Goal: Task Accomplishment & Management: Use online tool/utility

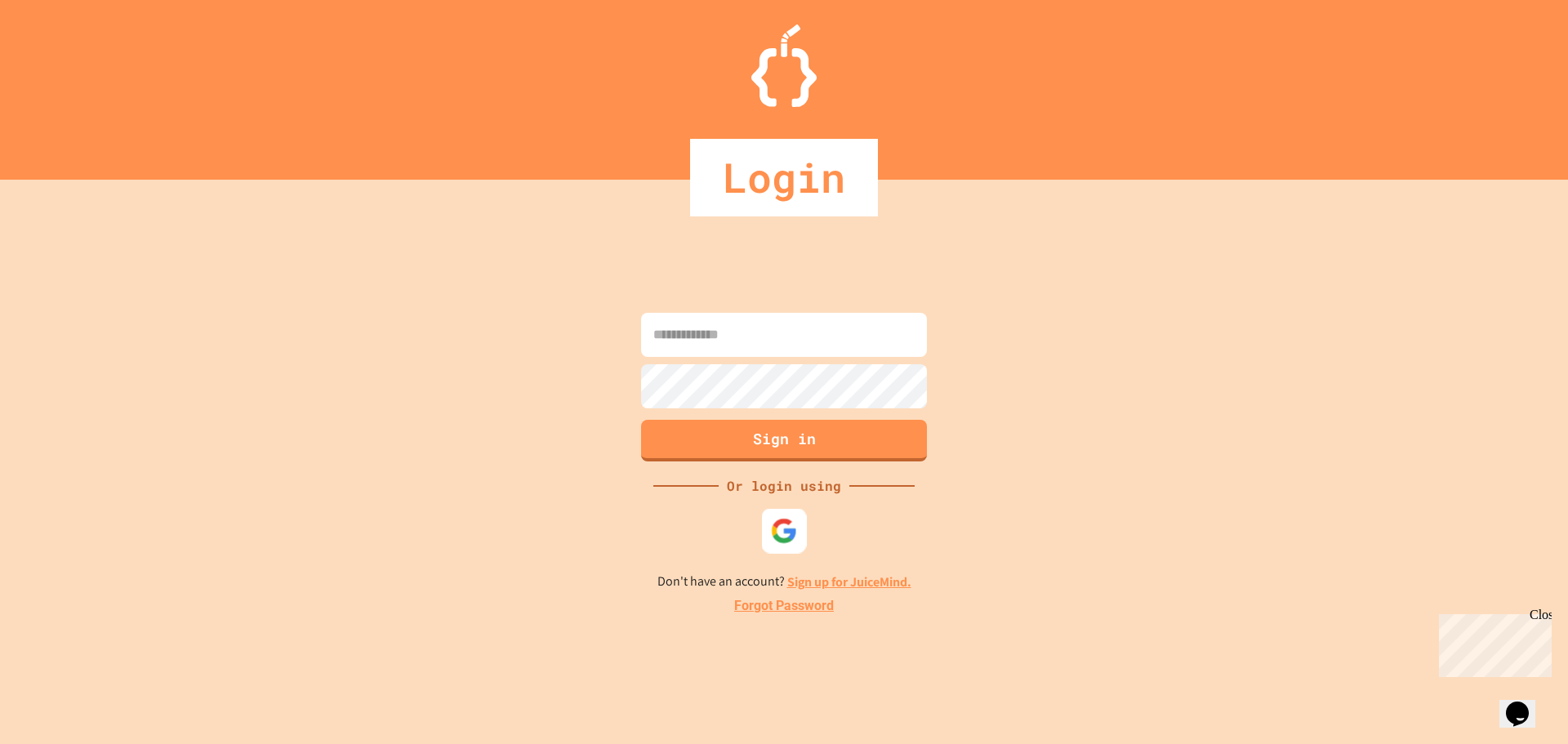
click at [791, 529] on img at bounding box center [784, 529] width 27 height 27
click at [815, 314] on input at bounding box center [784, 335] width 286 height 44
type input "**********"
click at [754, 447] on button "Sign in" at bounding box center [784, 438] width 291 height 43
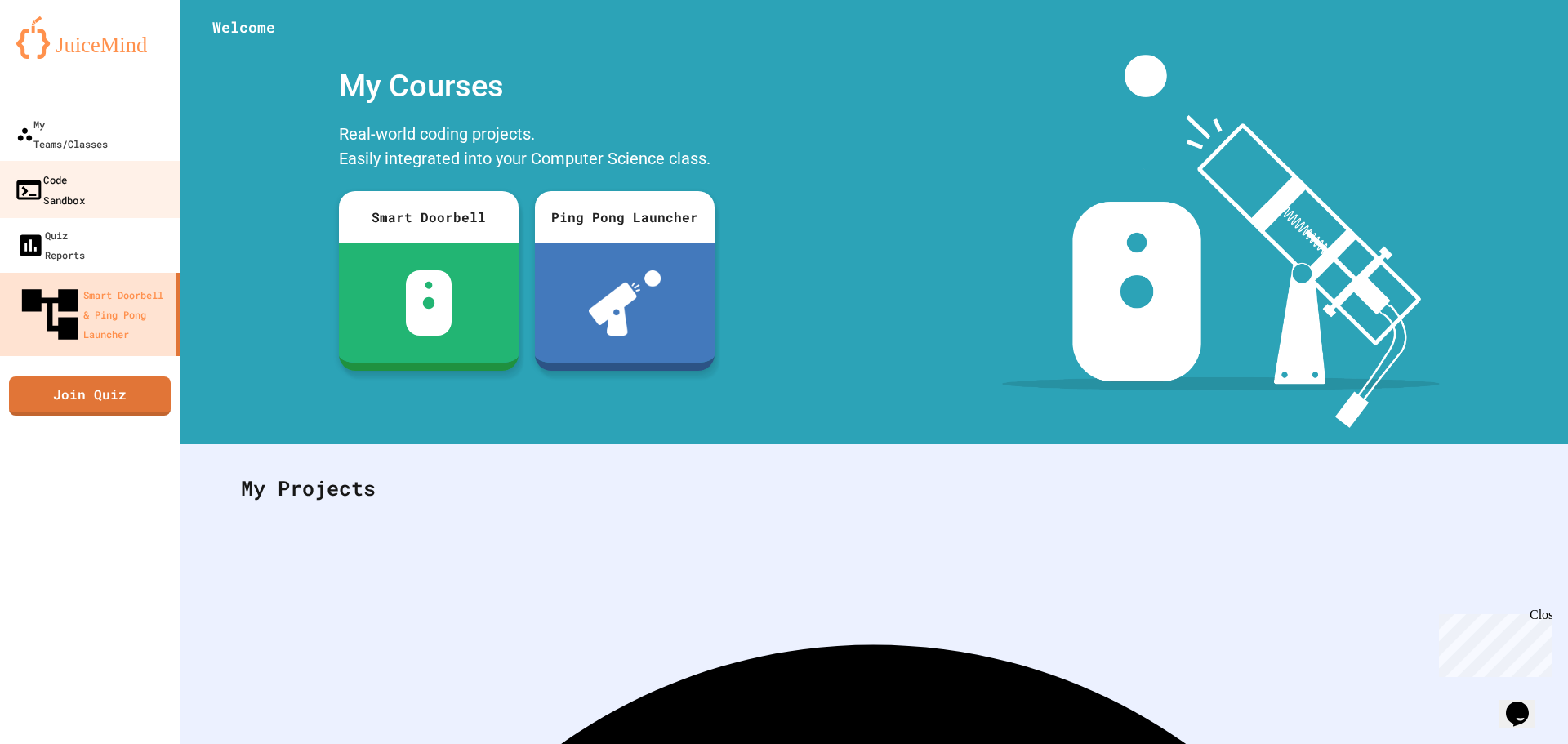
click at [48, 161] on link "Code Sandbox" at bounding box center [90, 190] width 186 height 58
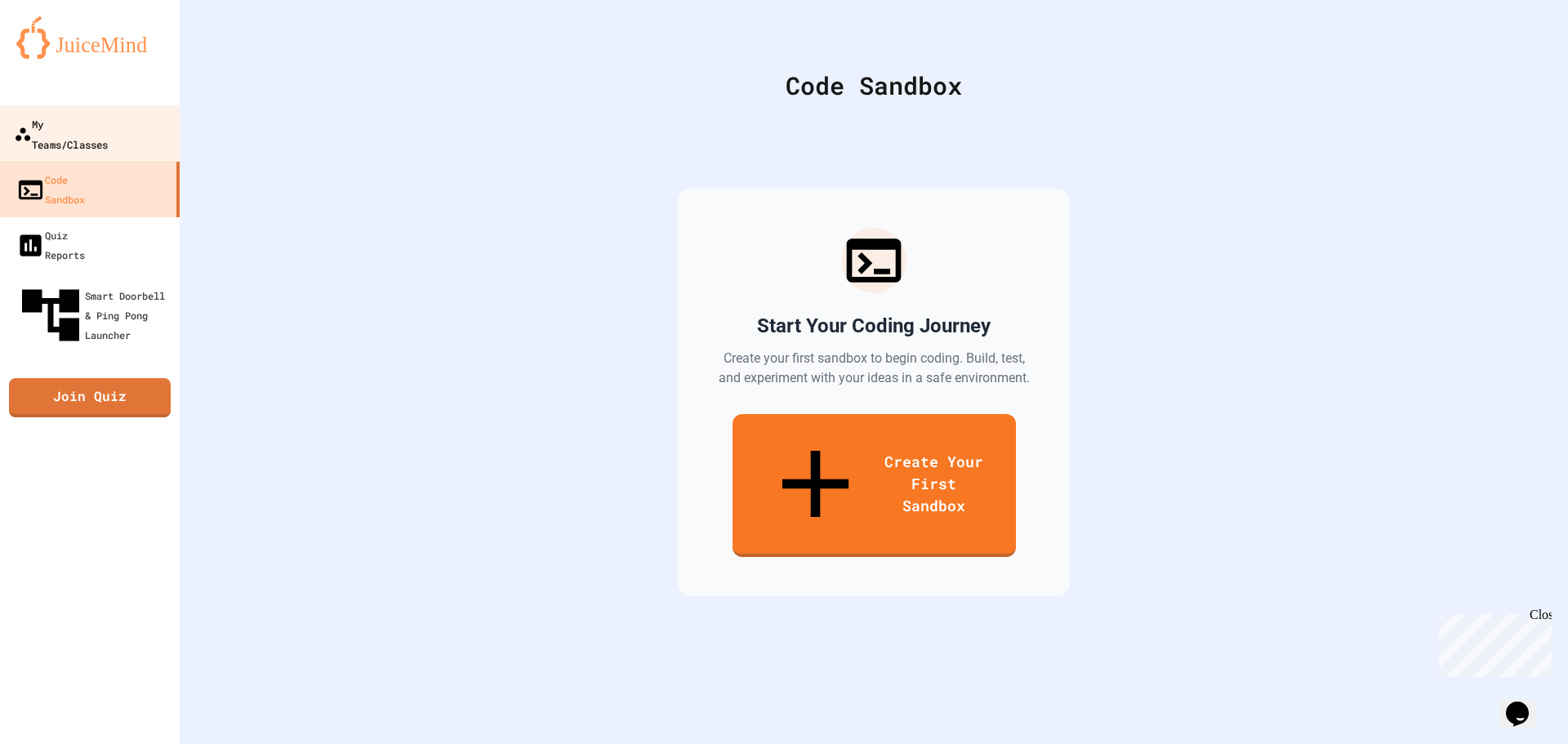
click at [64, 130] on div "My Teams/Classes" at bounding box center [61, 133] width 94 height 40
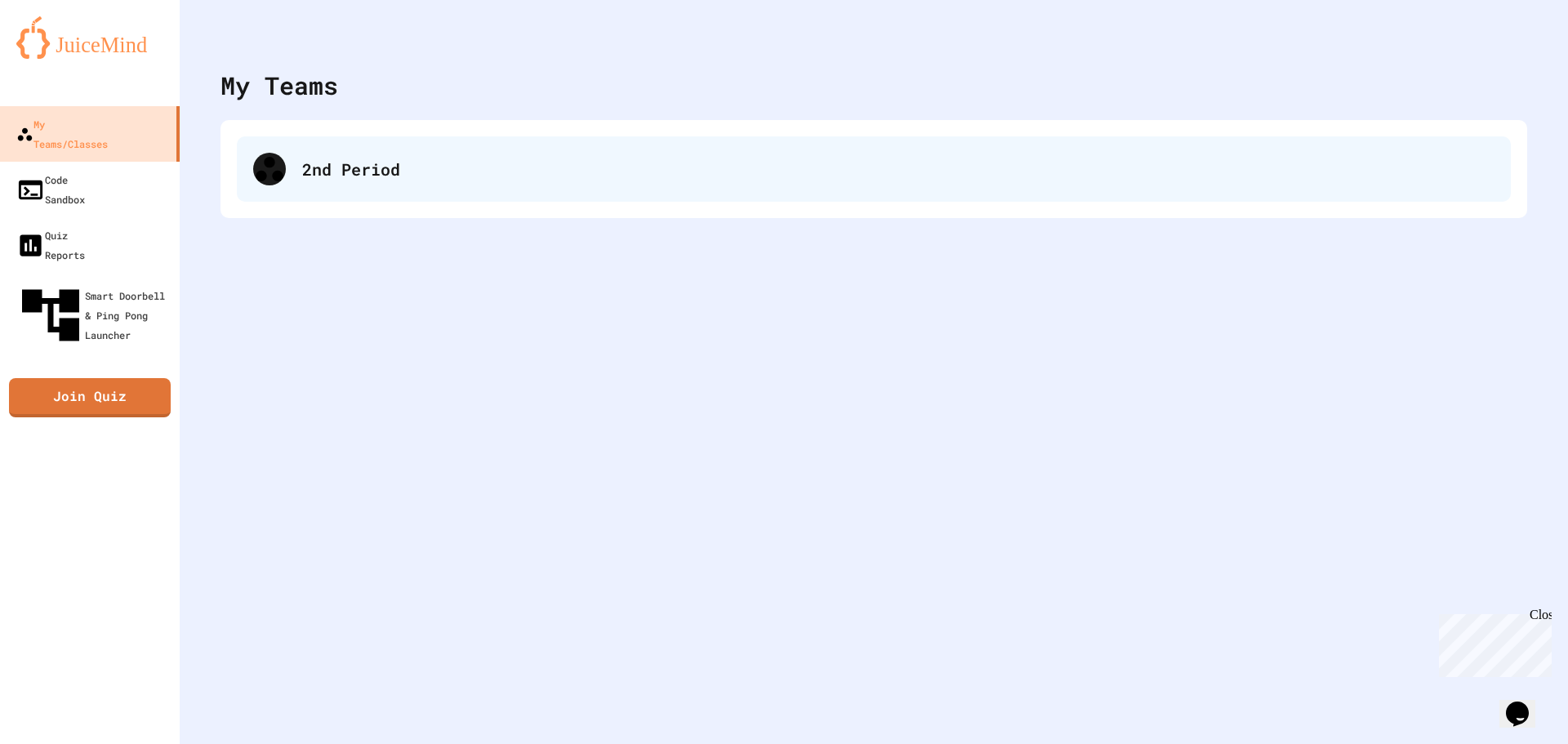
click at [314, 167] on div "2nd Period" at bounding box center [898, 169] width 1192 height 25
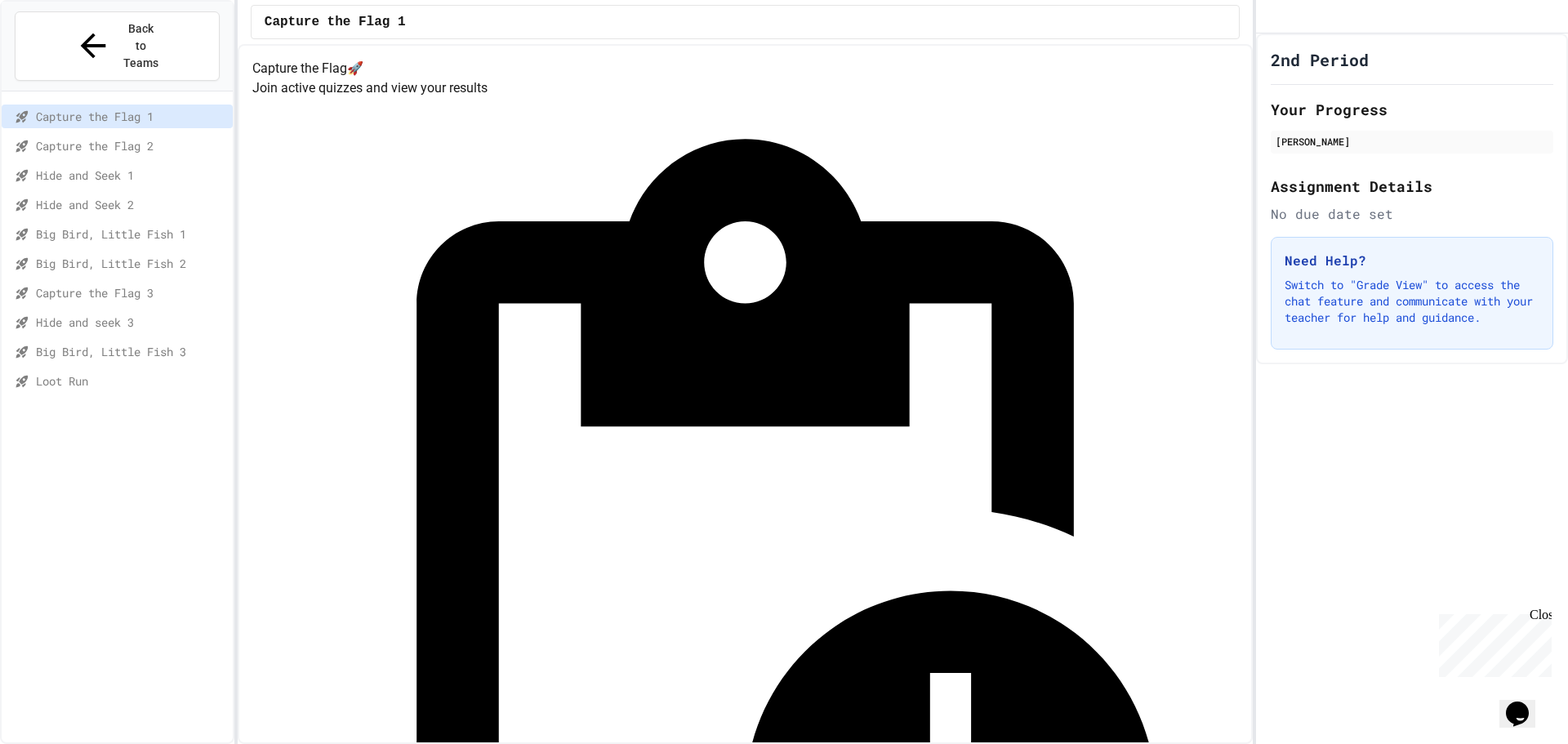
click at [97, 372] on span "Loot Run" at bounding box center [130, 380] width 190 height 17
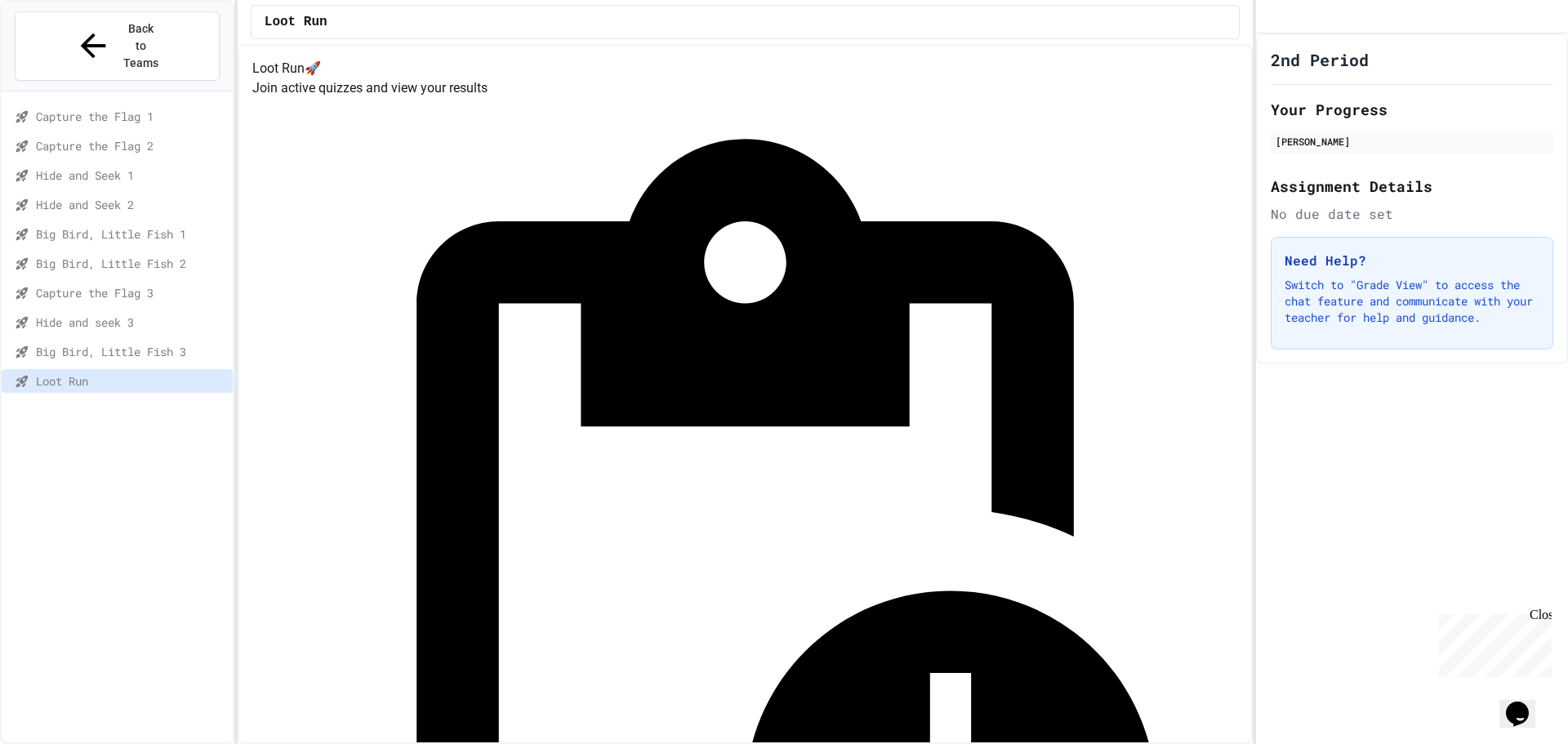
click at [114, 369] on div "Loot Run" at bounding box center [117, 383] width 232 height 30
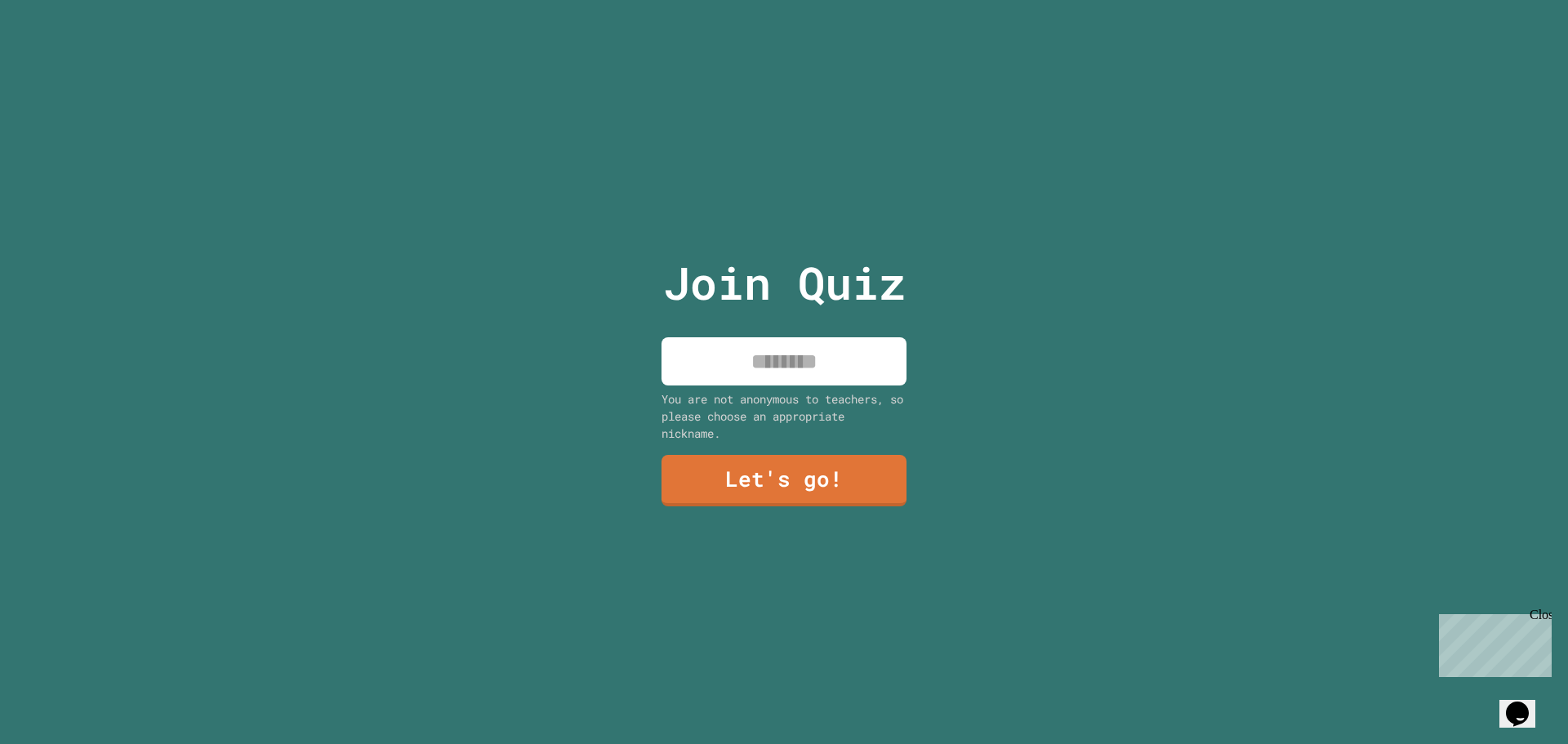
click at [784, 354] on input at bounding box center [784, 361] width 245 height 48
type input "********"
click at [863, 455] on link "Let's go!" at bounding box center [784, 478] width 223 height 54
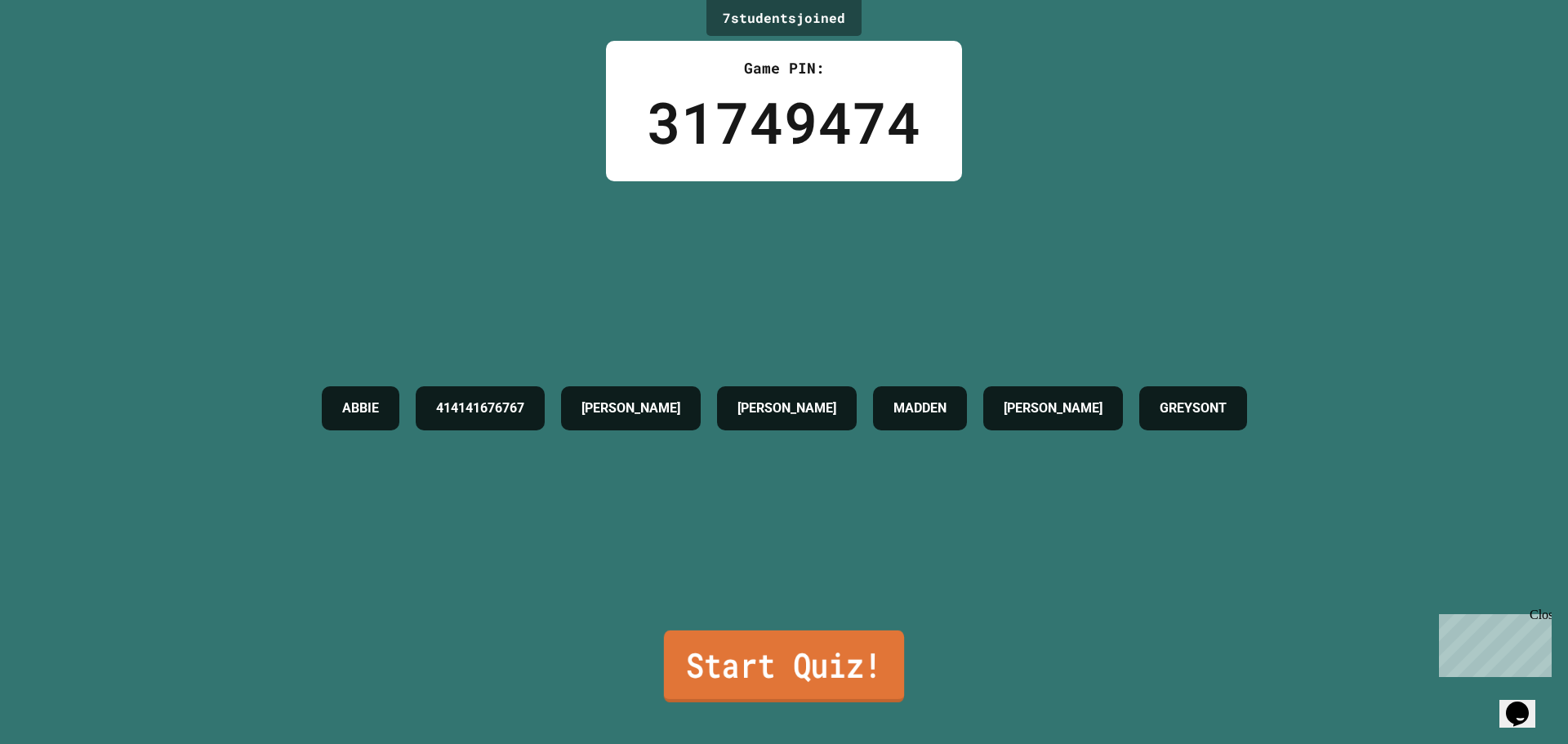
click at [807, 668] on link "Start Quiz!" at bounding box center [784, 666] width 240 height 72
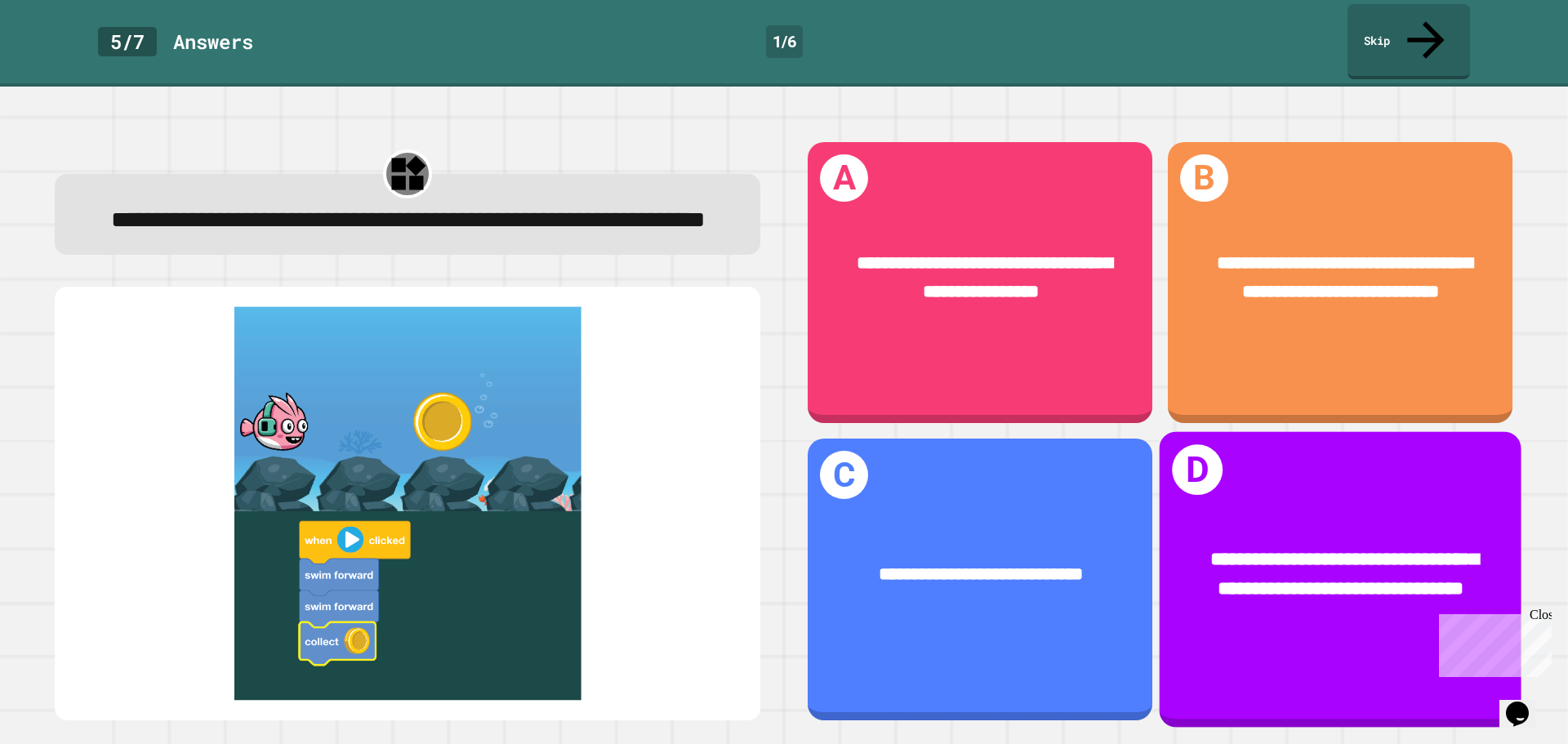
click at [1352, 550] on span "**********" at bounding box center [1344, 574] width 268 height 48
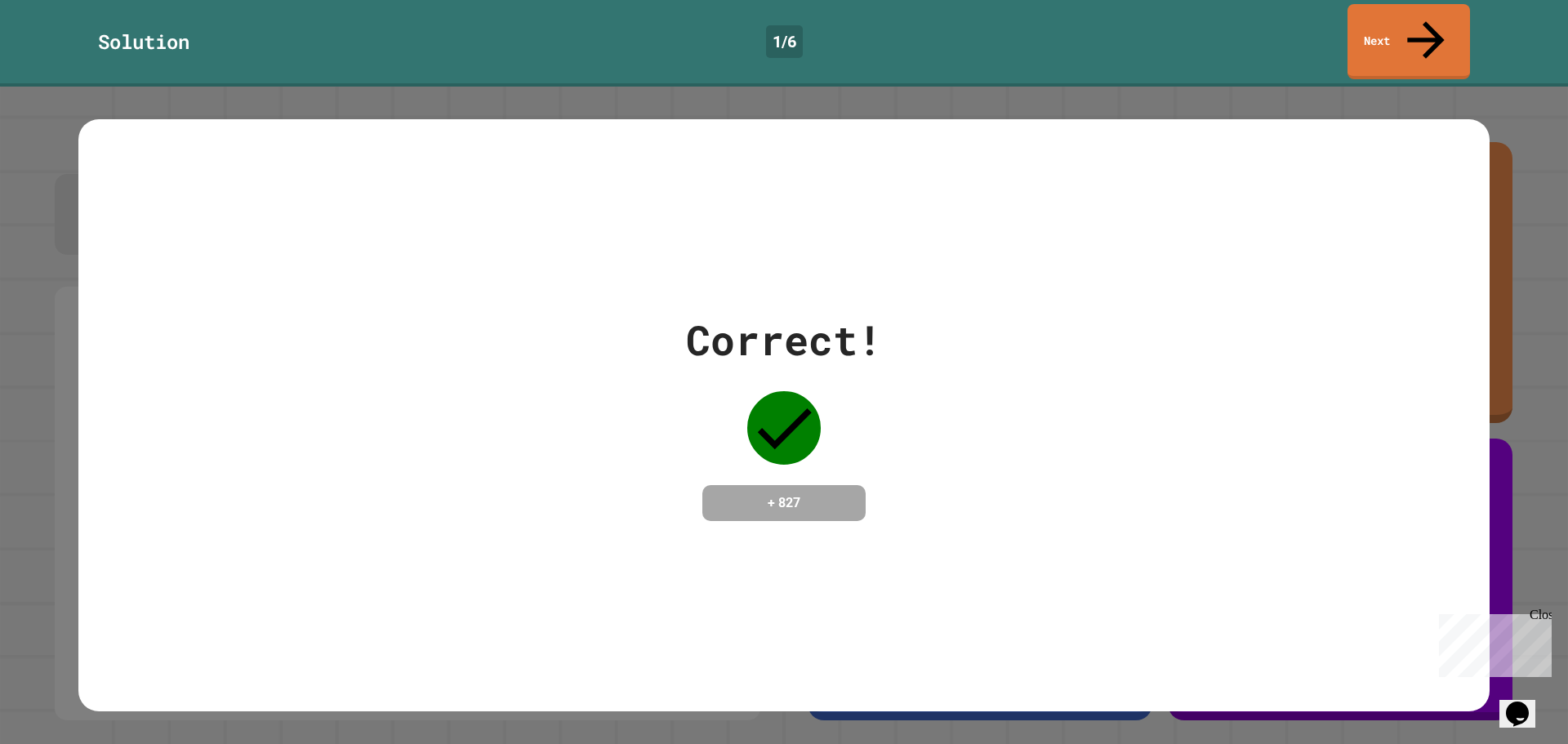
click at [1360, 86] on div "Correct! + 827" at bounding box center [784, 415] width 1568 height 658
click at [1388, 28] on link "Next" at bounding box center [1408, 40] width 115 height 79
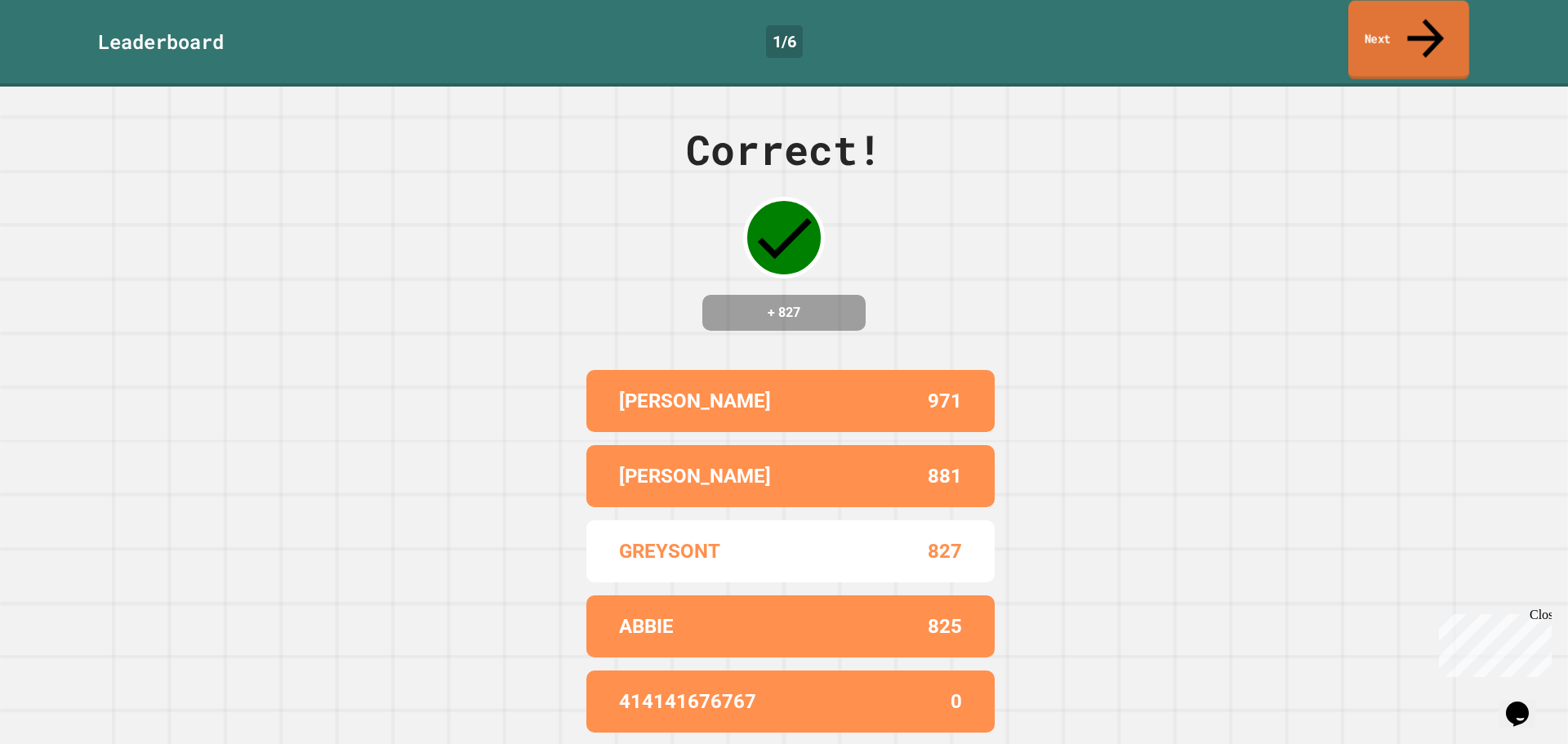
click at [1390, 22] on link "Next" at bounding box center [1409, 41] width 121 height 79
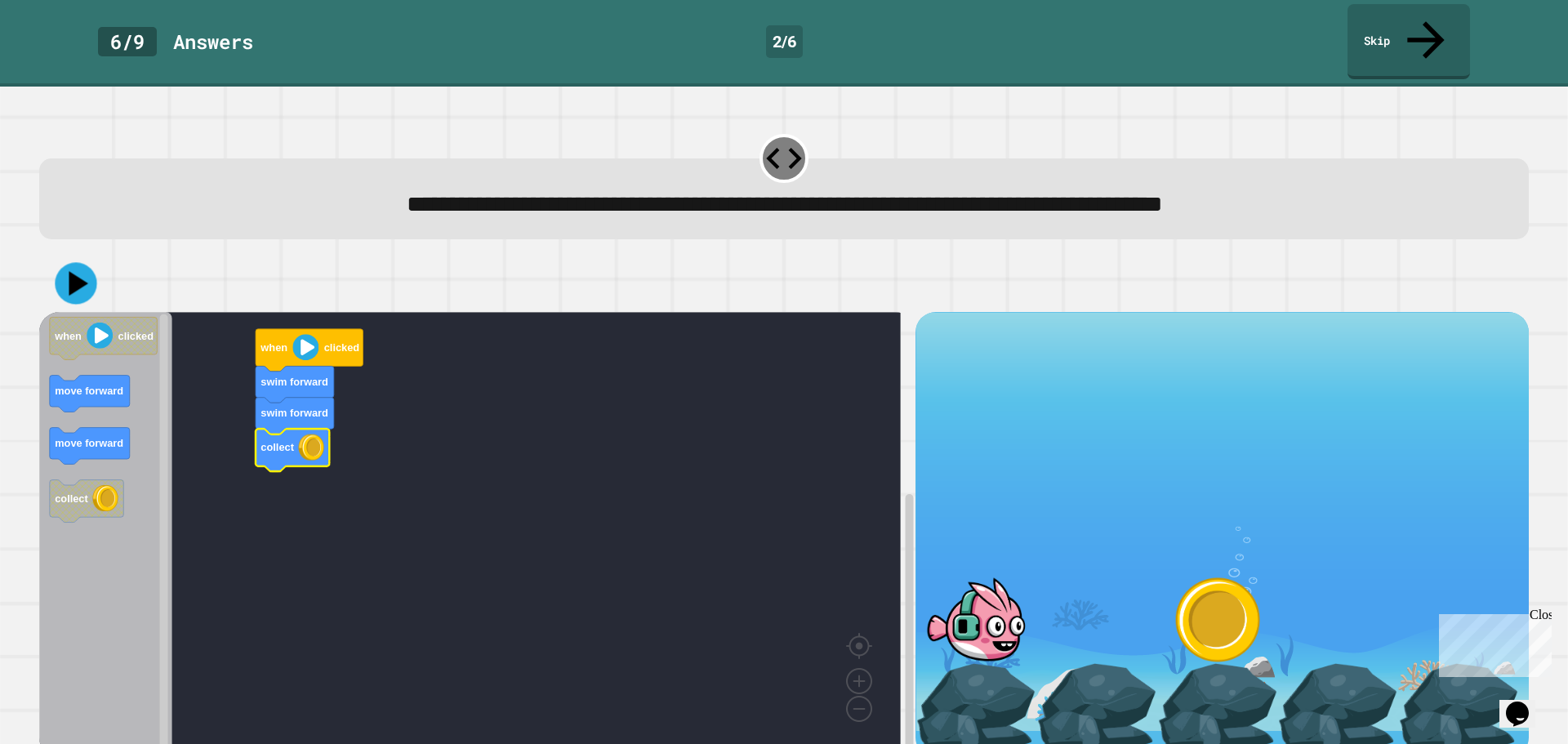
click at [71, 271] on icon at bounding box center [78, 283] width 20 height 25
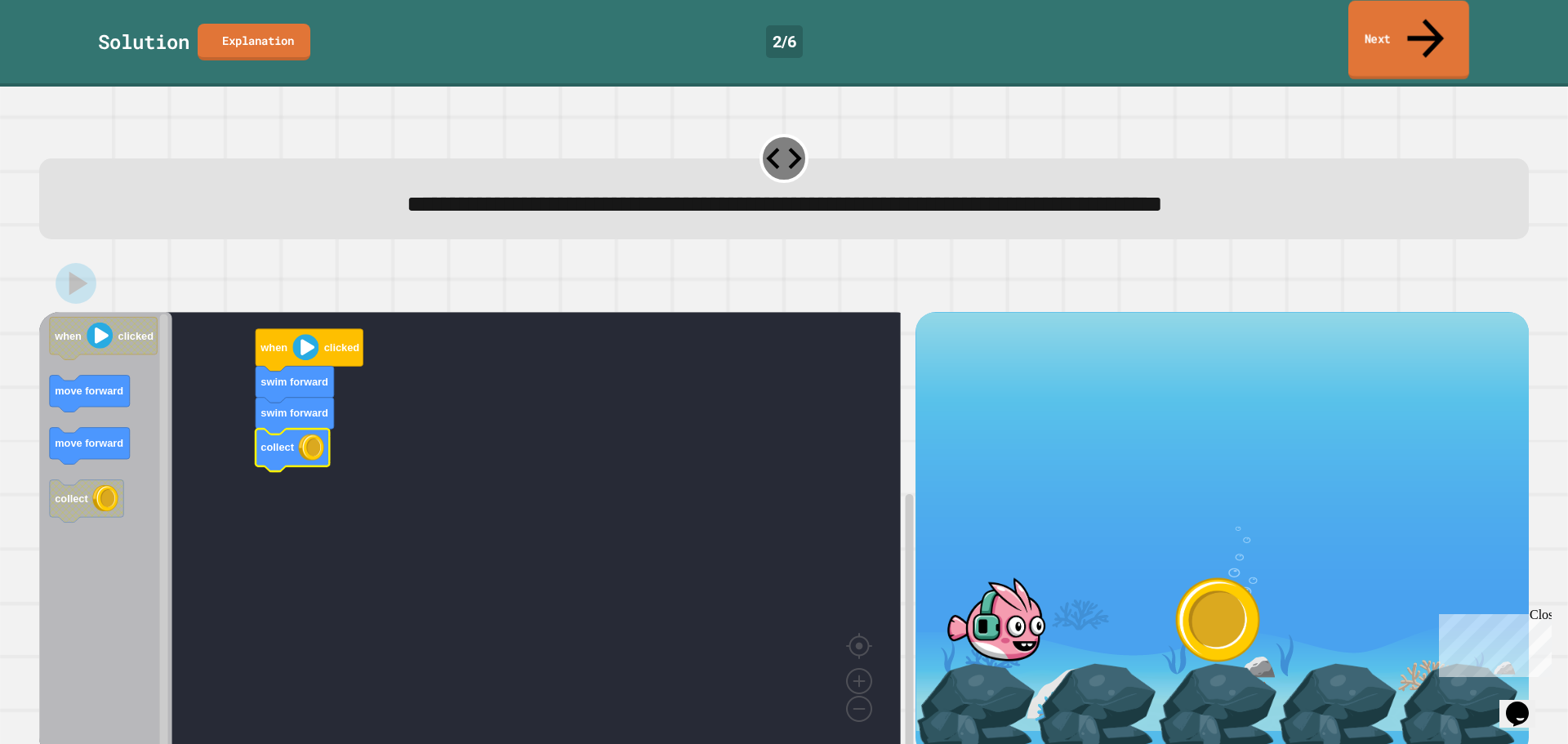
click at [1399, 22] on link "Next" at bounding box center [1409, 41] width 121 height 79
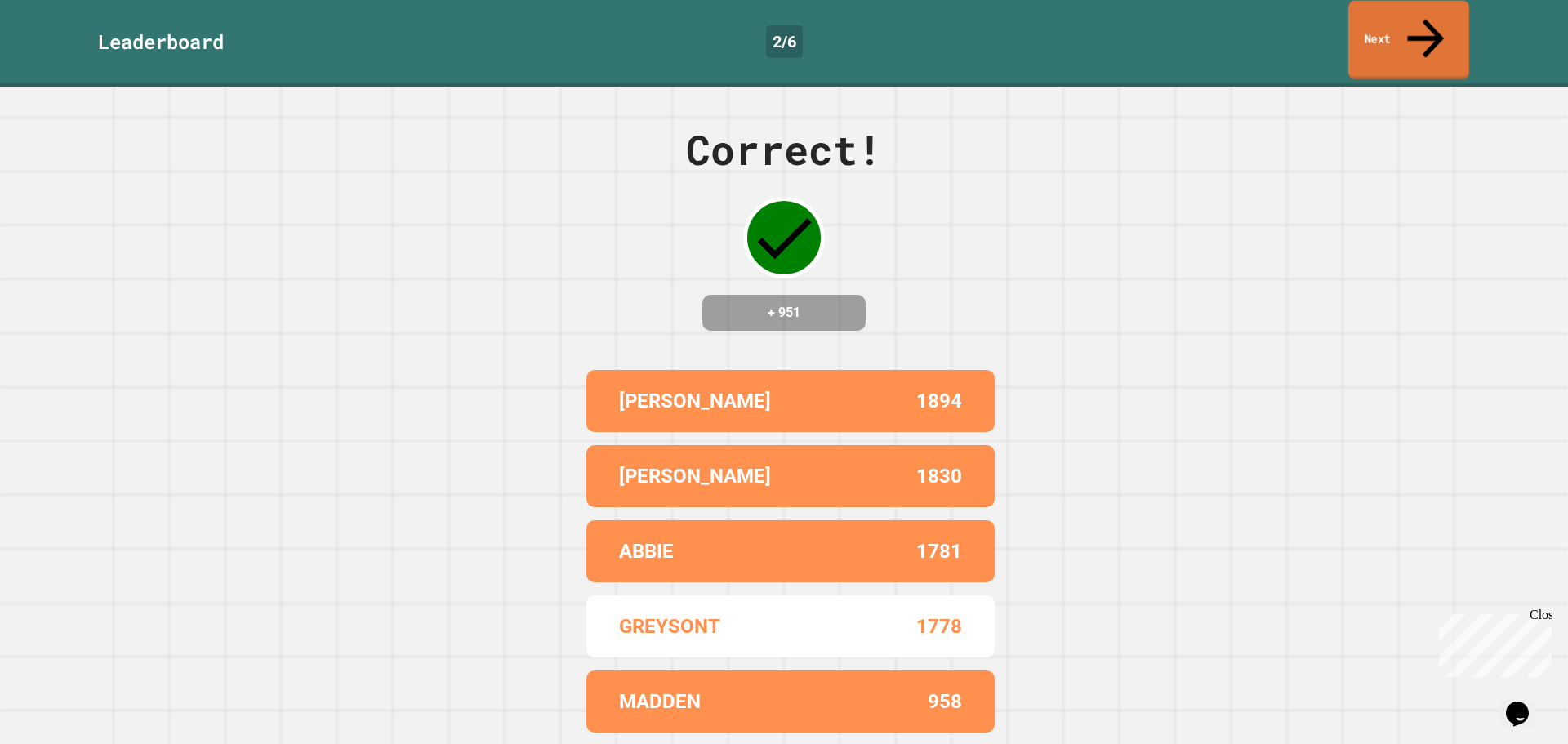
click at [1408, 11] on link "Next" at bounding box center [1409, 41] width 121 height 79
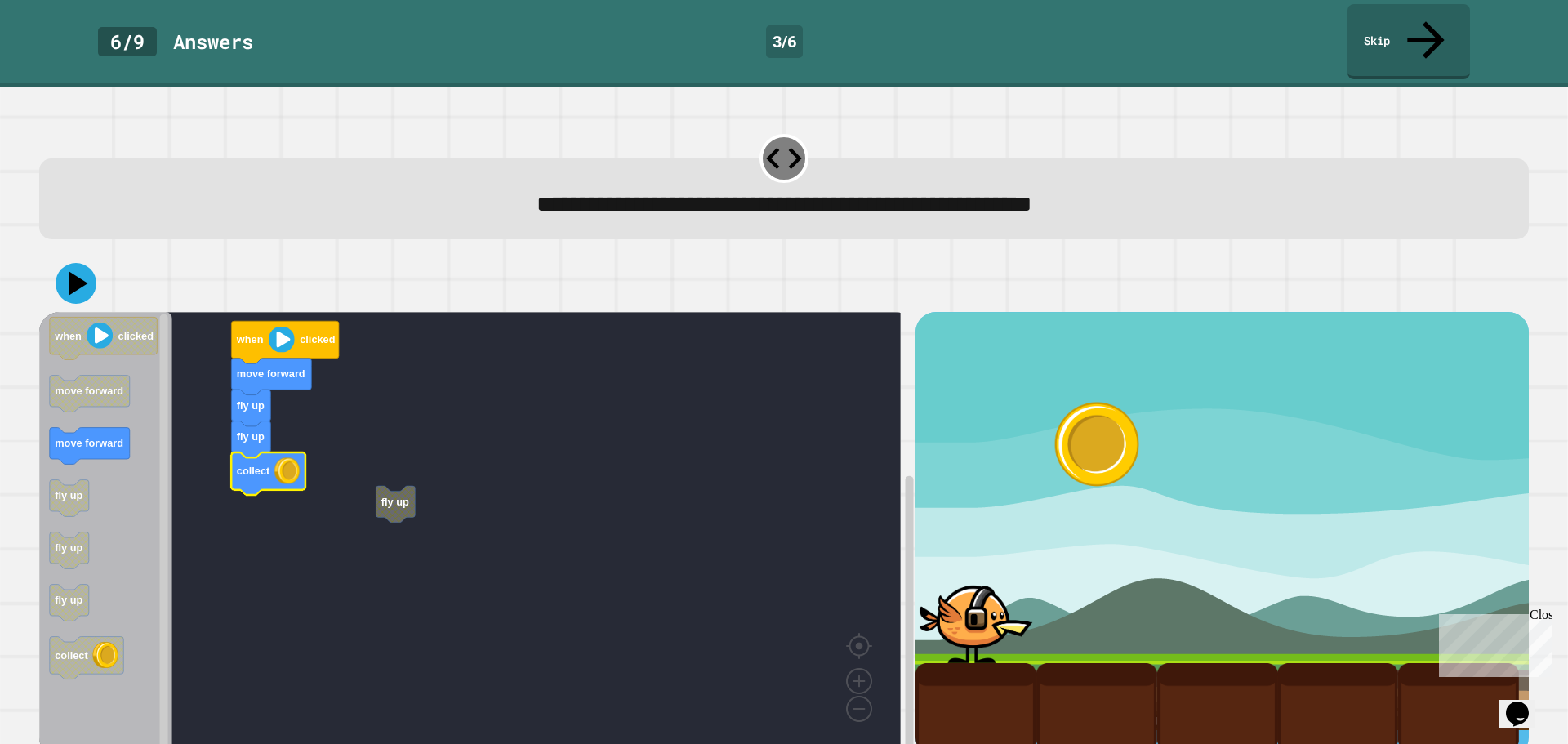
click at [406, 486] on icon "Blockly Workspace" at bounding box center [394, 504] width 39 height 37
click at [76, 269] on icon at bounding box center [78, 283] width 23 height 29
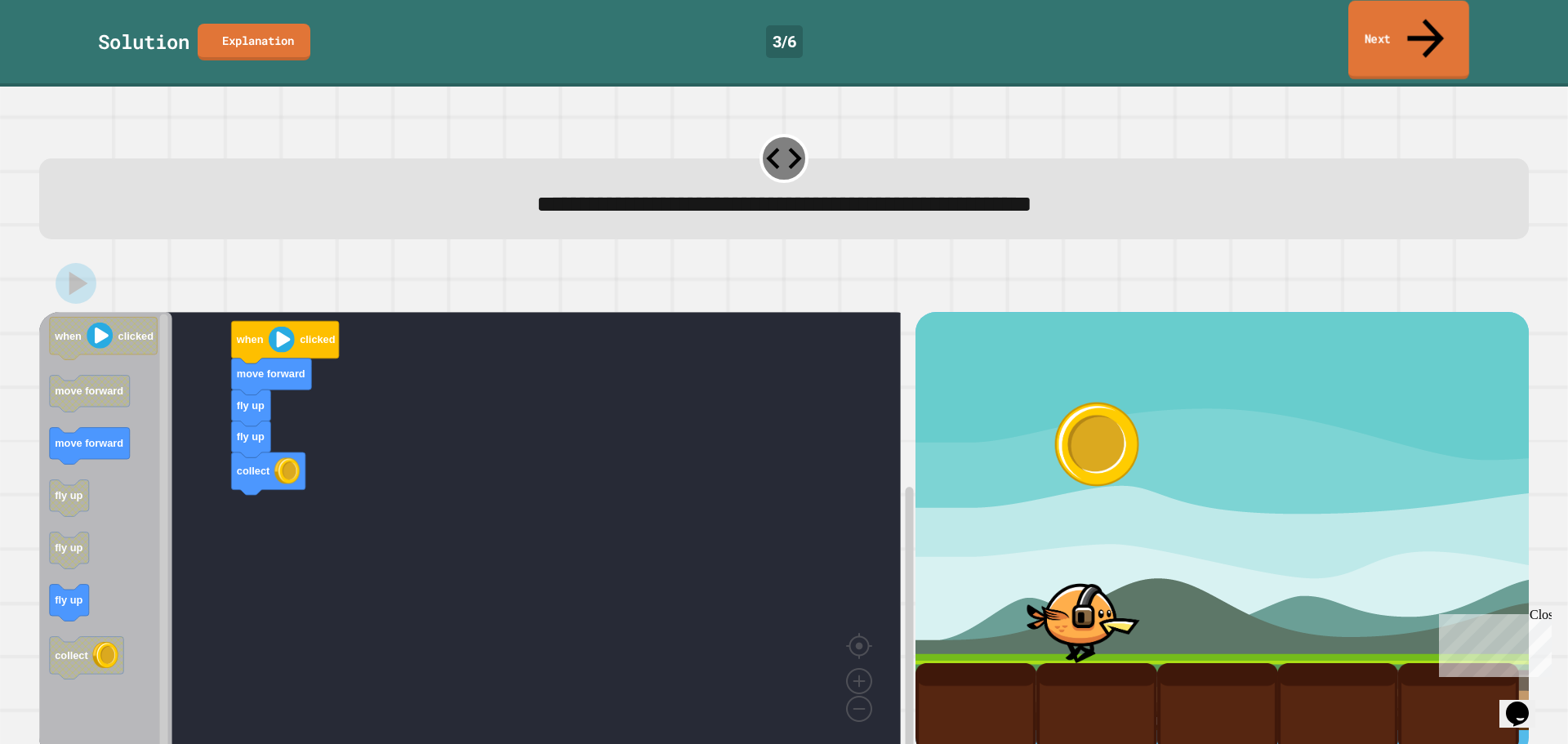
click at [1408, 22] on link "Next" at bounding box center [1409, 41] width 121 height 79
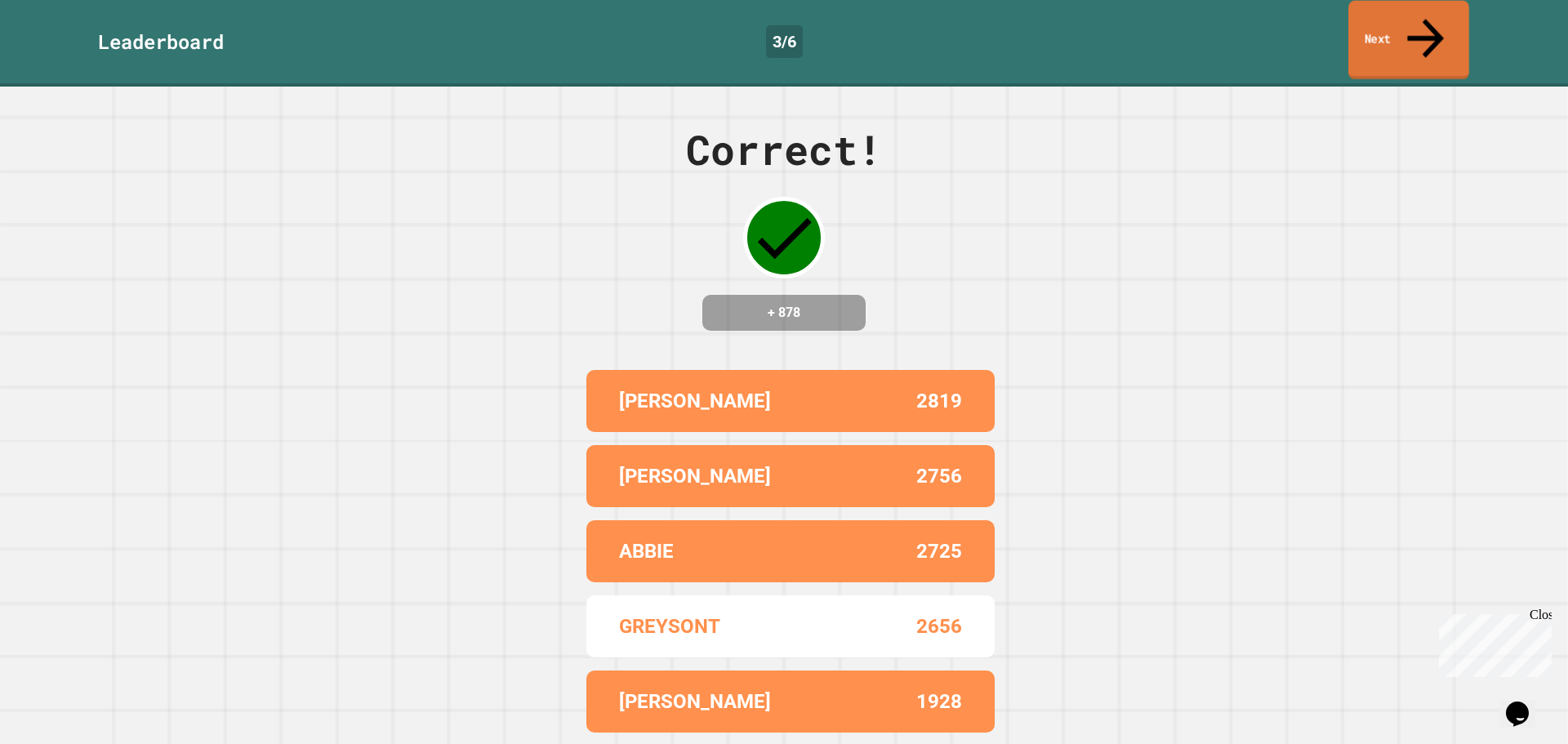
click at [1429, 28] on link "Next" at bounding box center [1409, 41] width 121 height 79
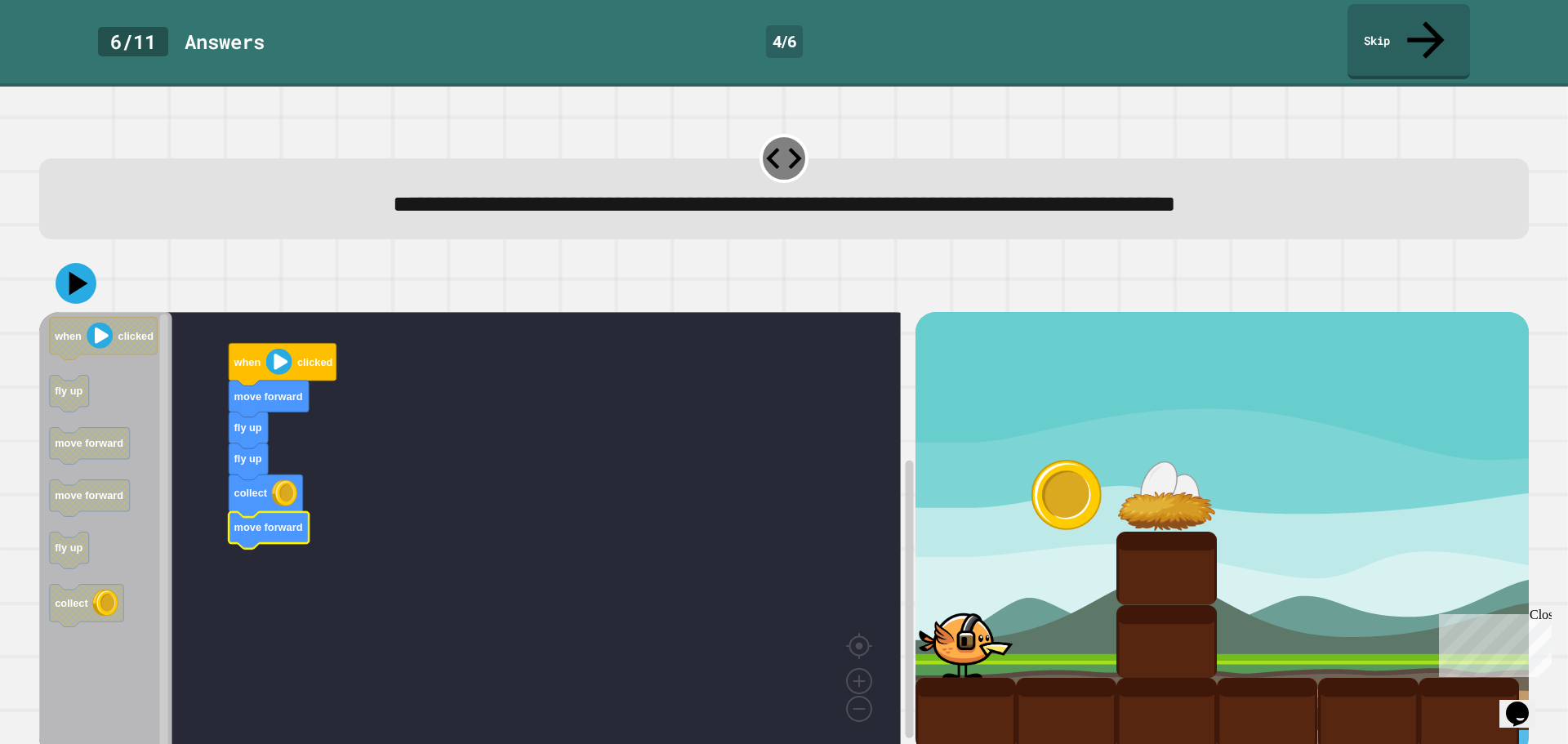
click at [86, 263] on icon at bounding box center [76, 283] width 41 height 41
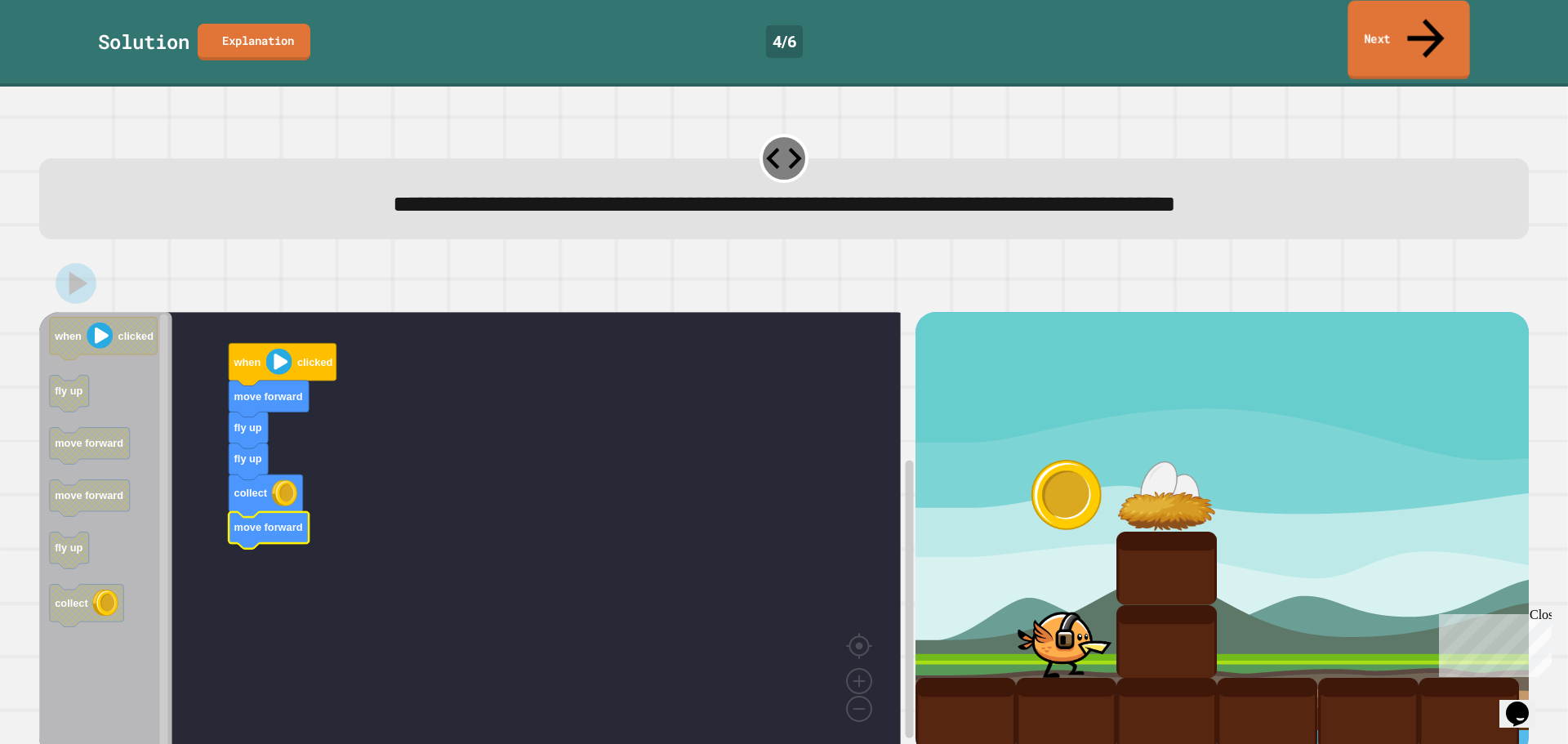
click at [1432, 30] on link "Next" at bounding box center [1408, 41] width 121 height 79
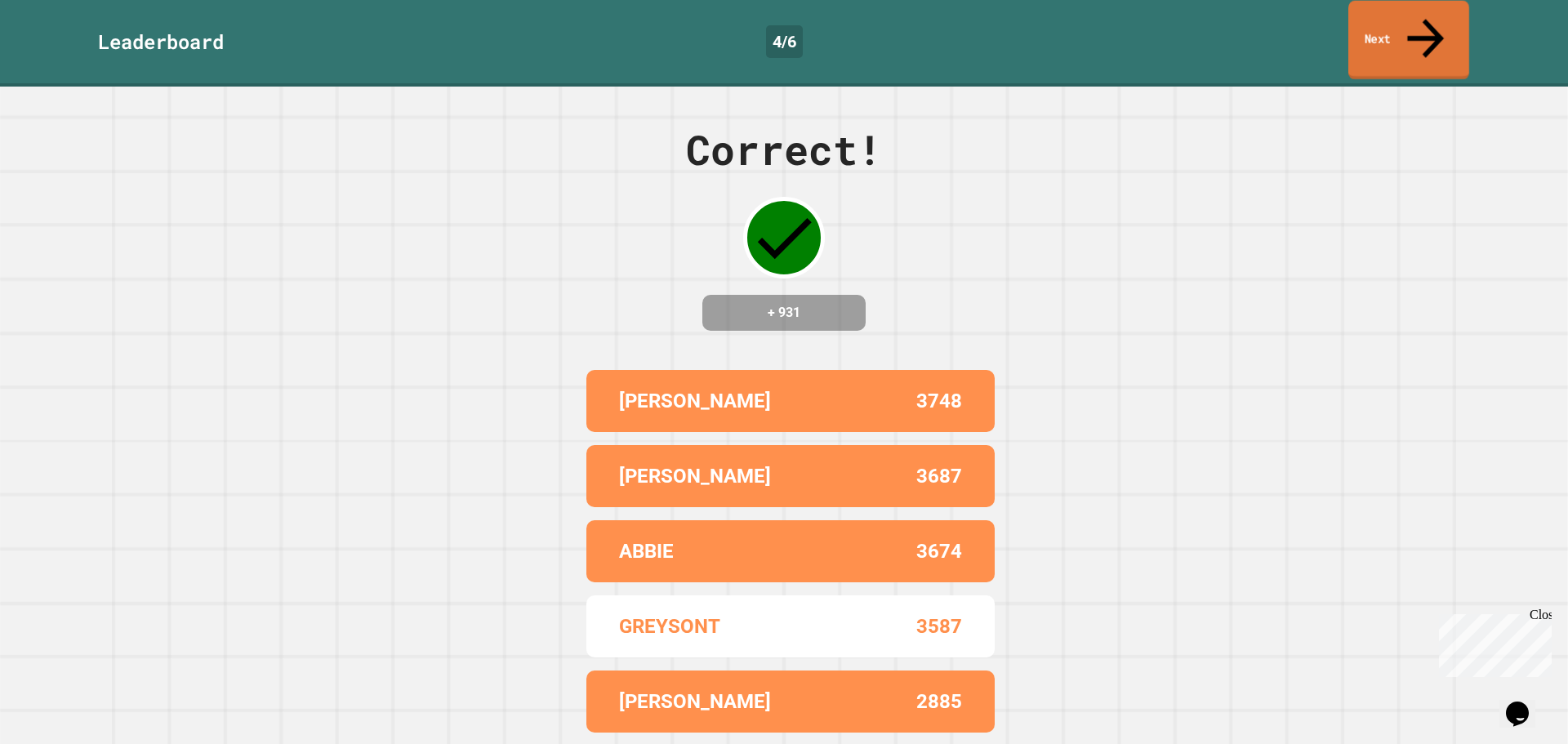
click at [1378, 32] on link "Next" at bounding box center [1409, 41] width 121 height 79
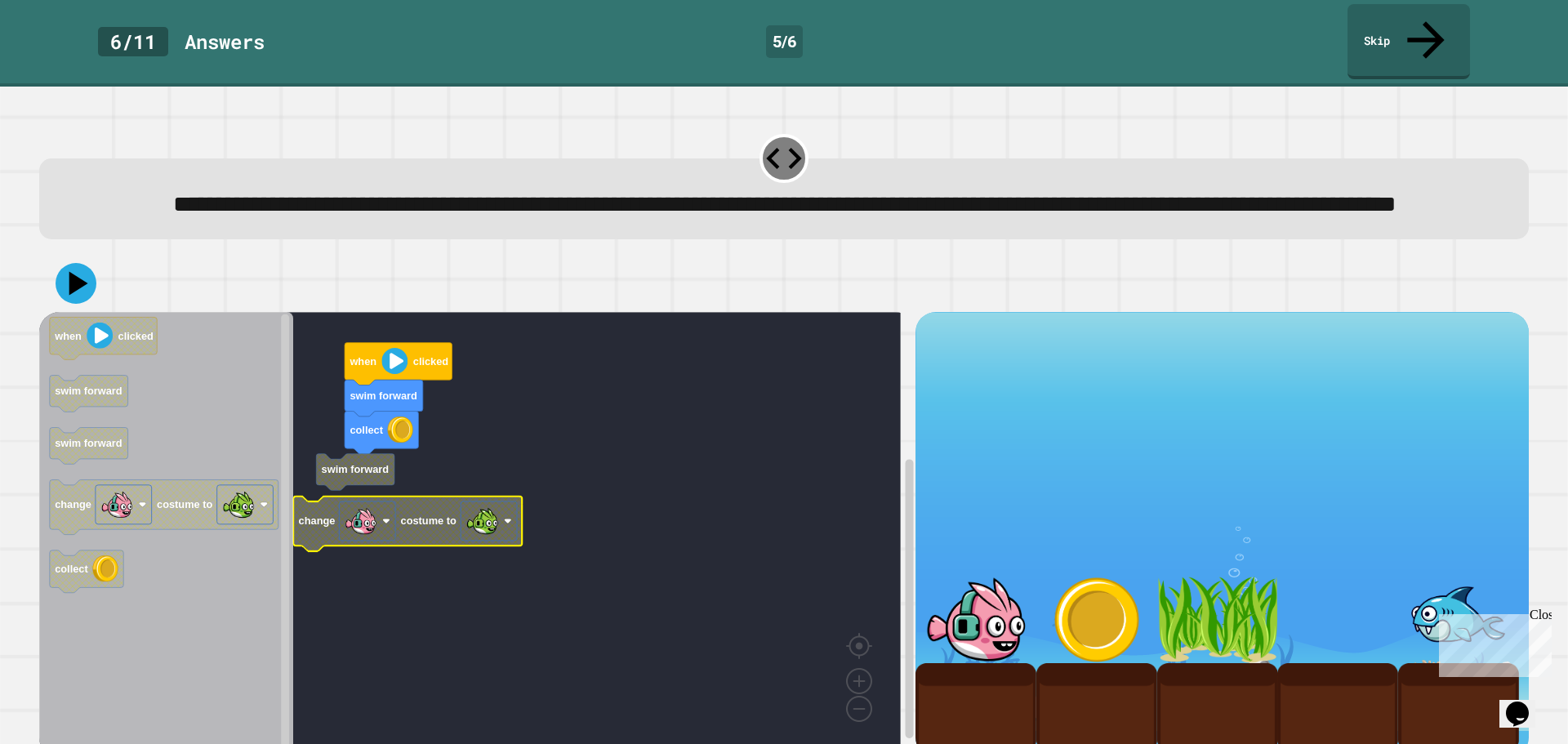
click at [392, 469] on g "swim forward collect when clicked swim forward change costume to" at bounding box center [481, 530] width 885 height 438
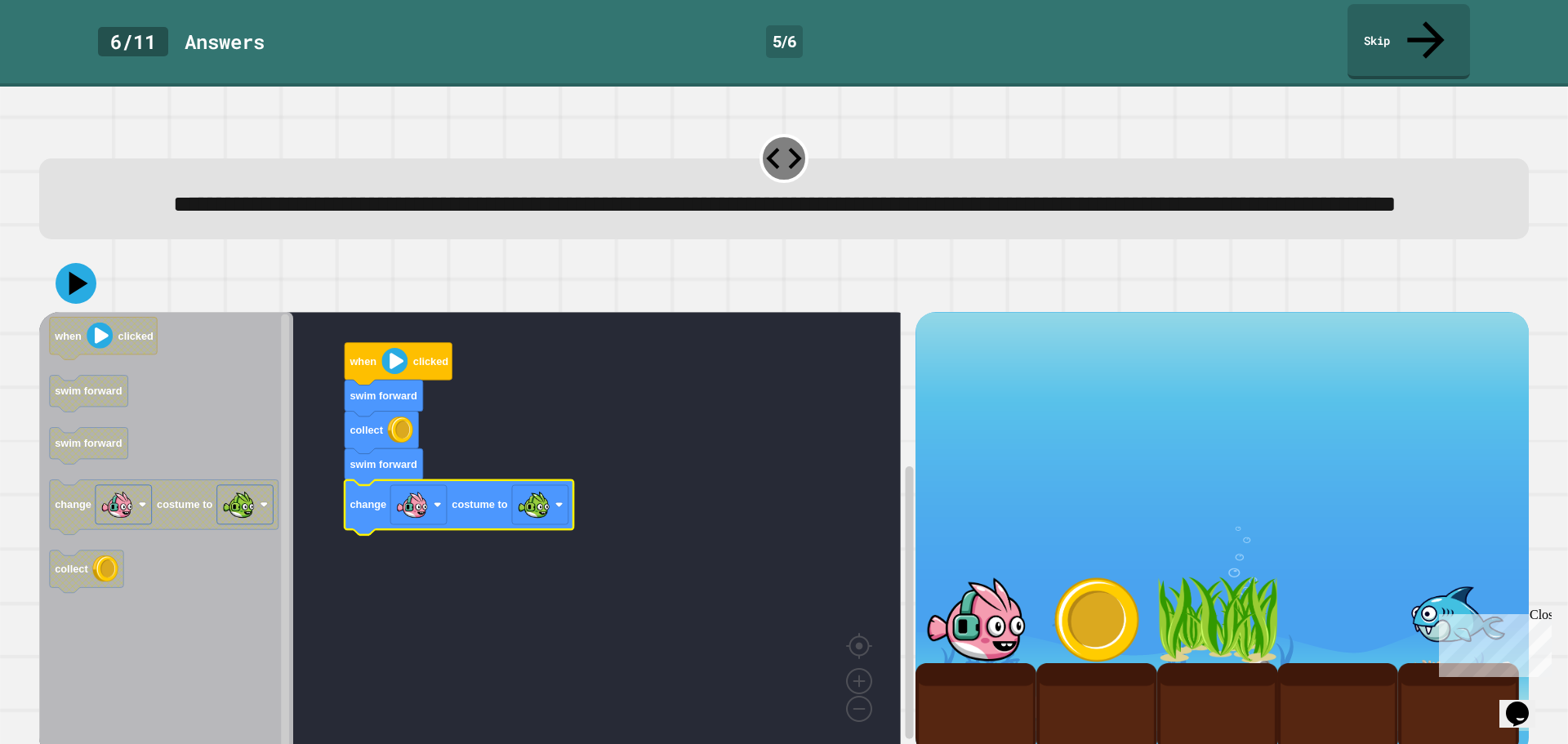
click at [76, 308] on div at bounding box center [783, 283] width 1490 height 58
click at [80, 301] on icon at bounding box center [76, 283] width 41 height 41
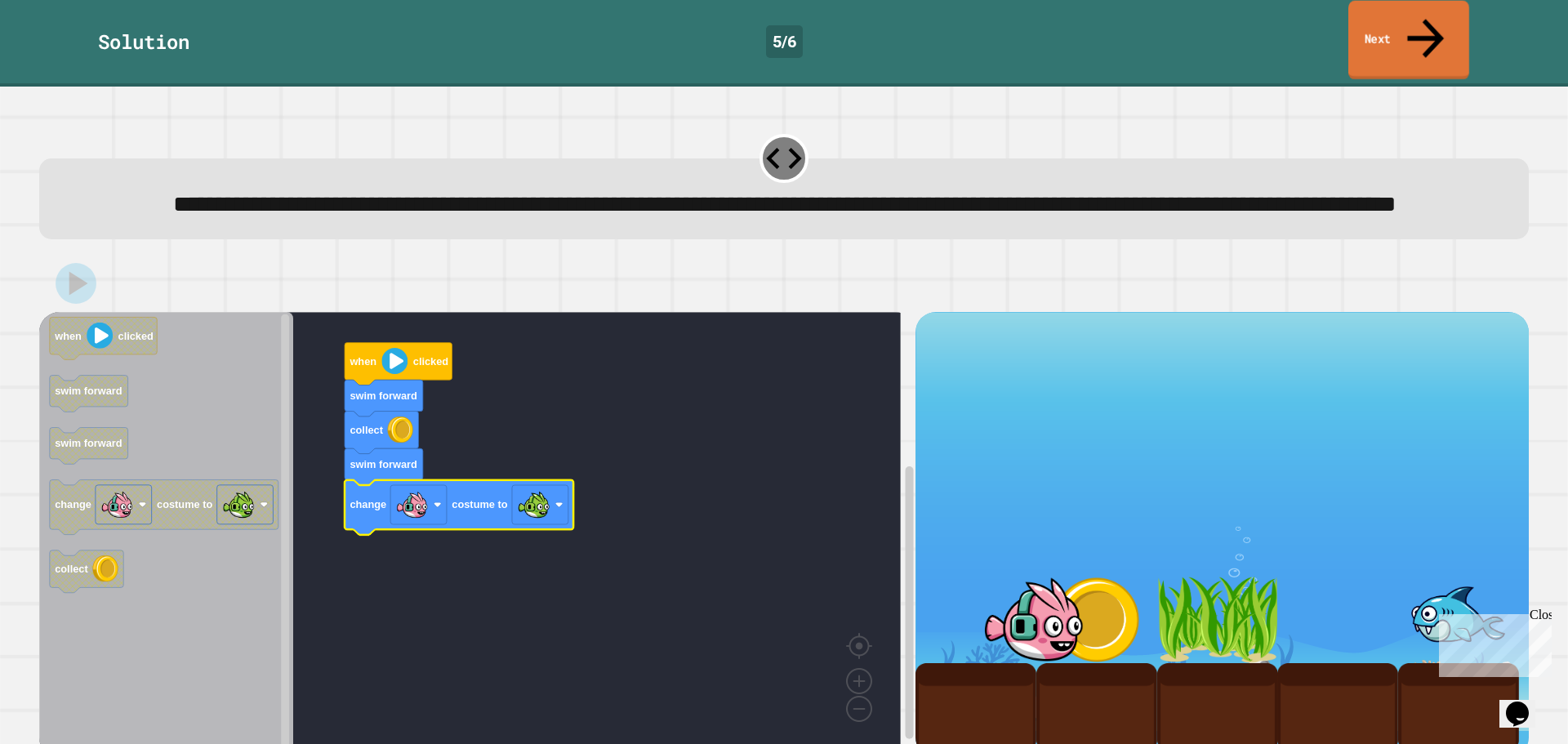
click at [1404, 29] on link "Next" at bounding box center [1409, 41] width 121 height 79
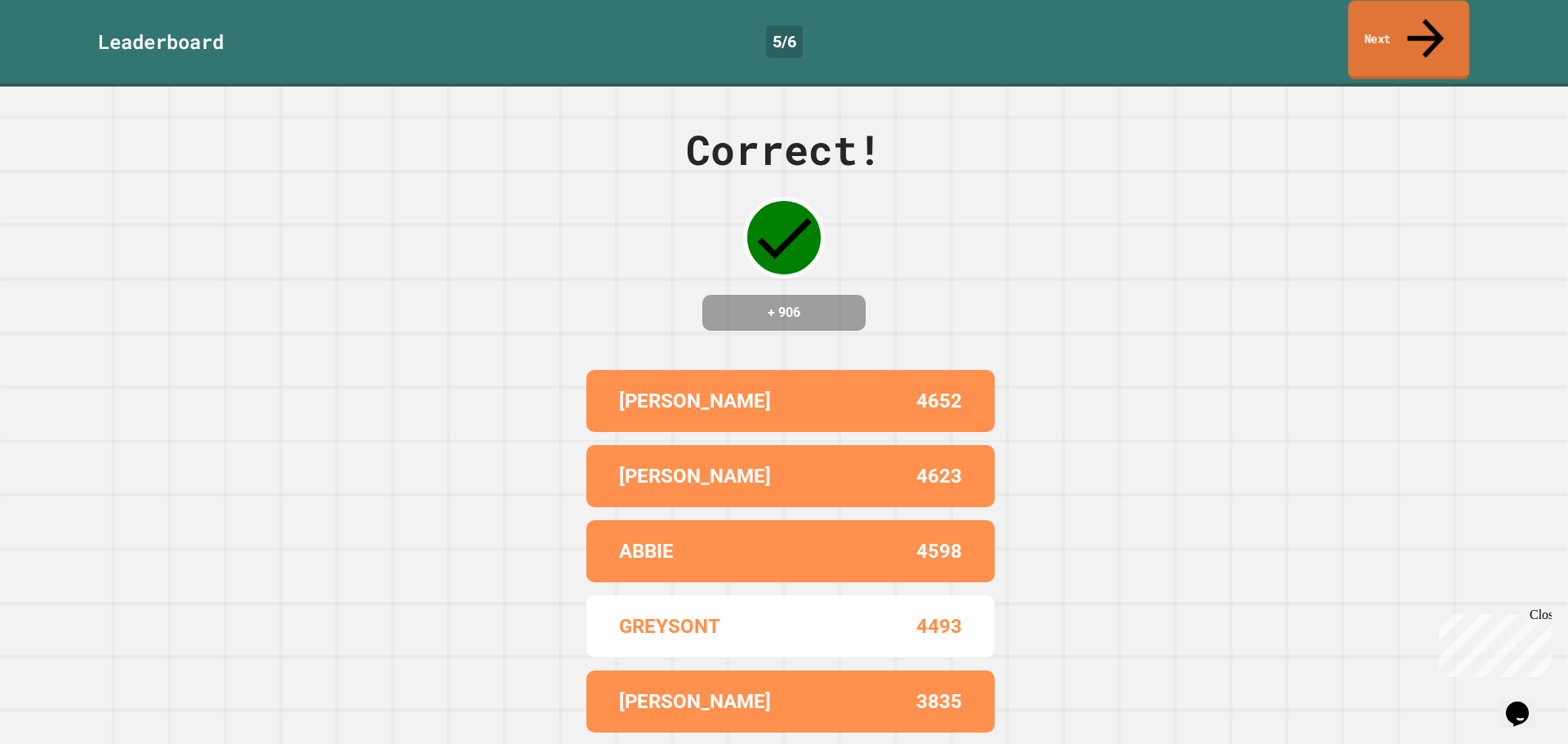
click at [1390, 25] on link "Next" at bounding box center [1409, 41] width 121 height 79
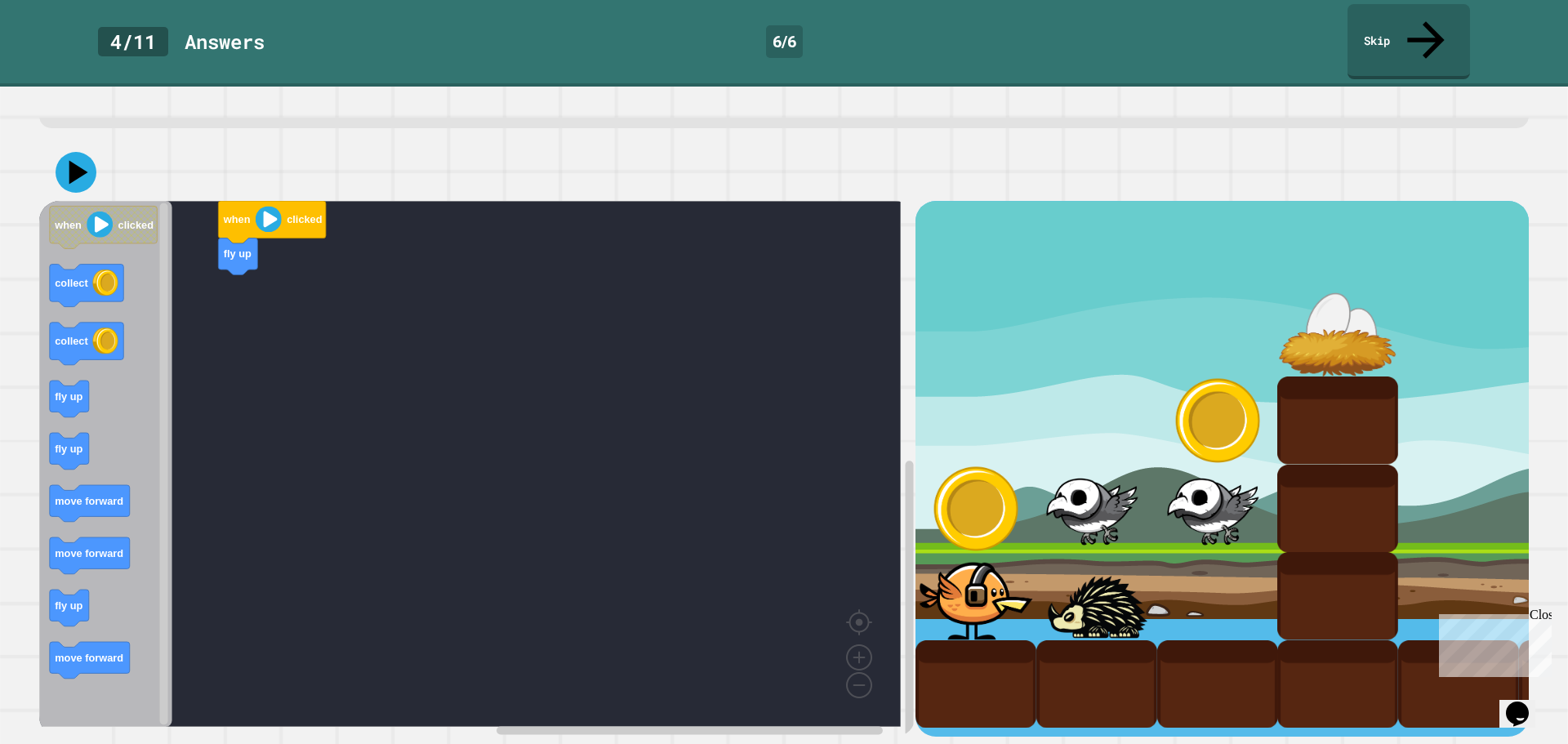
scroll to position [130, 0]
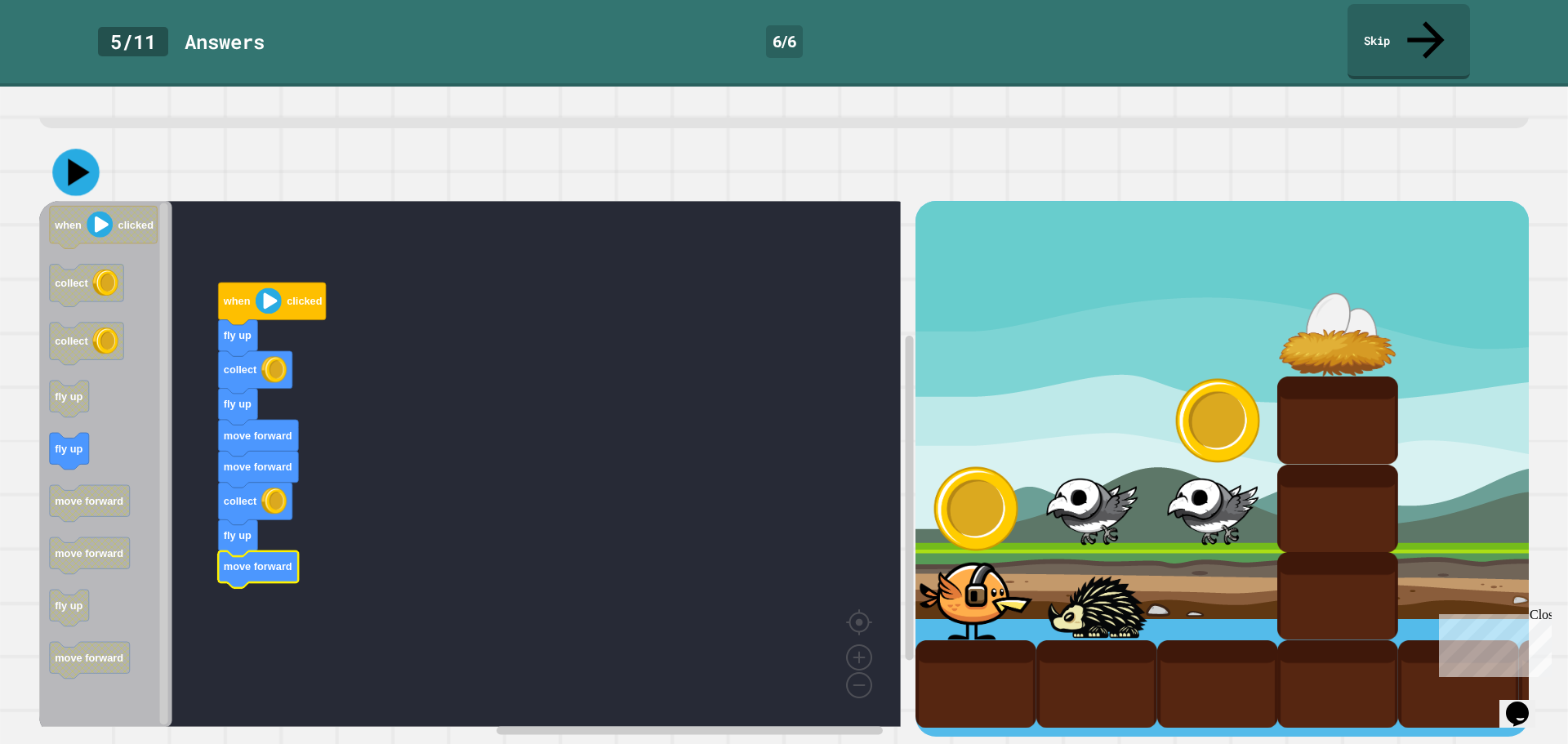
click at [56, 144] on div at bounding box center [783, 173] width 1490 height 58
click at [68, 151] on icon at bounding box center [76, 173] width 44 height 44
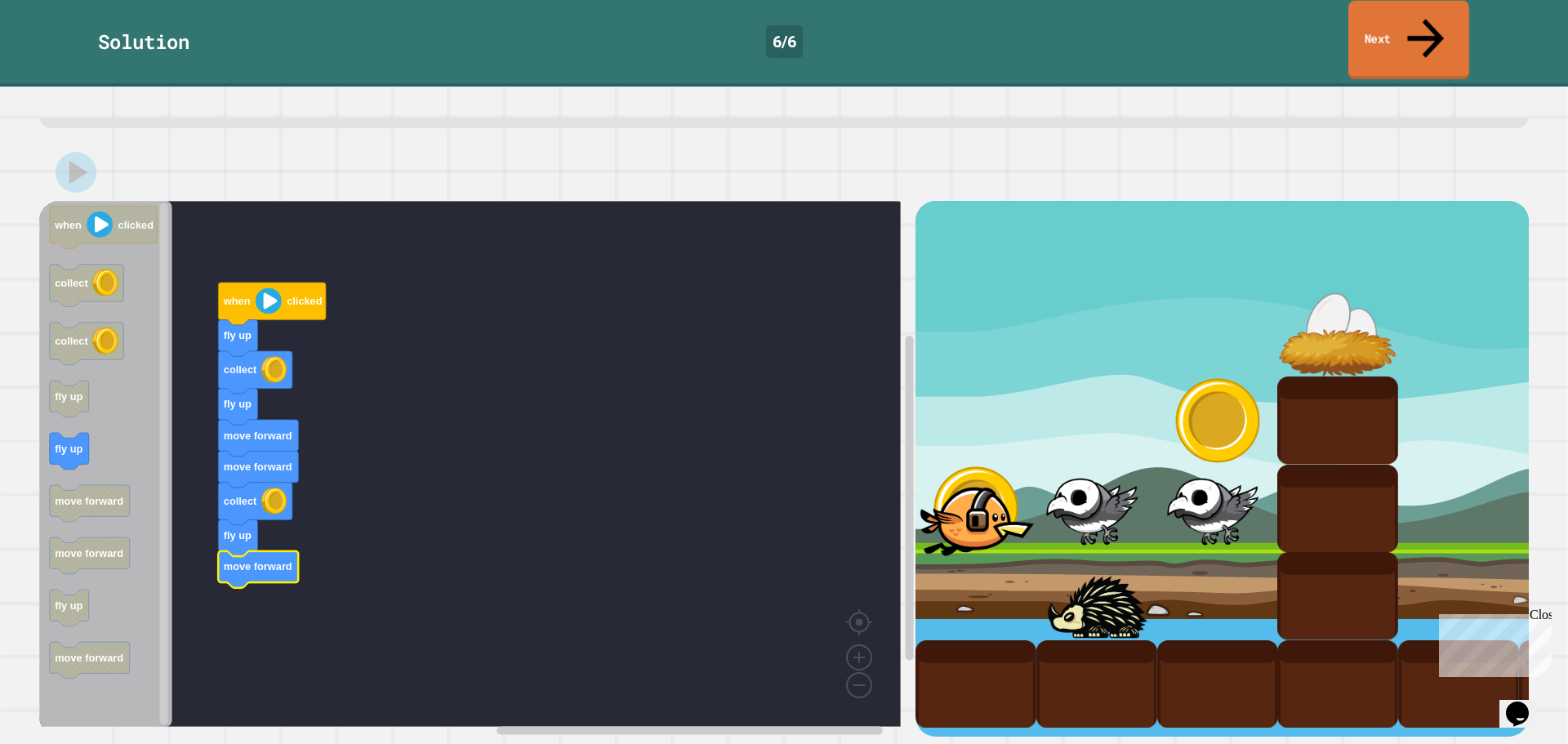
click at [1440, 25] on link "Next" at bounding box center [1409, 41] width 121 height 79
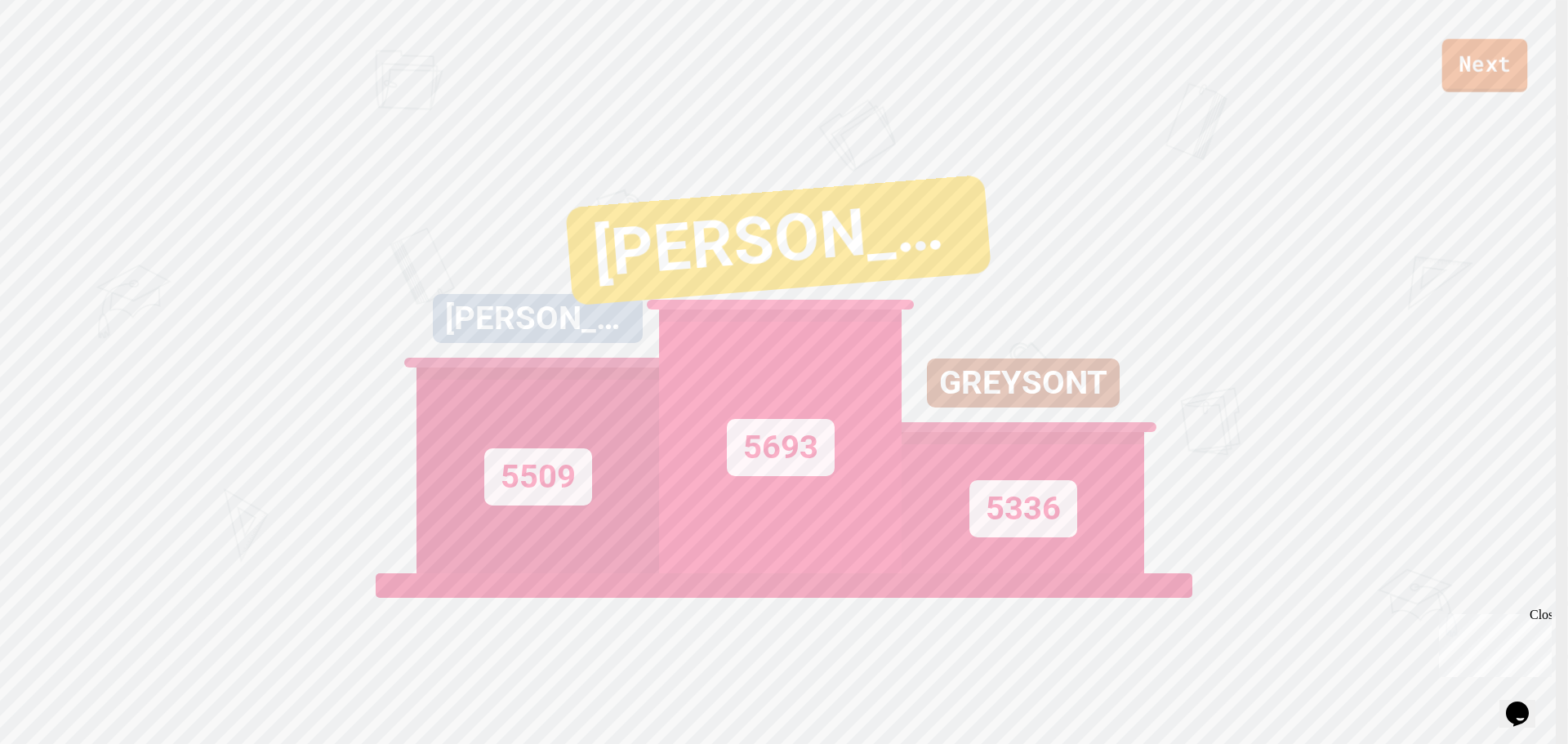
click at [1492, 73] on link "Next" at bounding box center [1485, 65] width 85 height 53
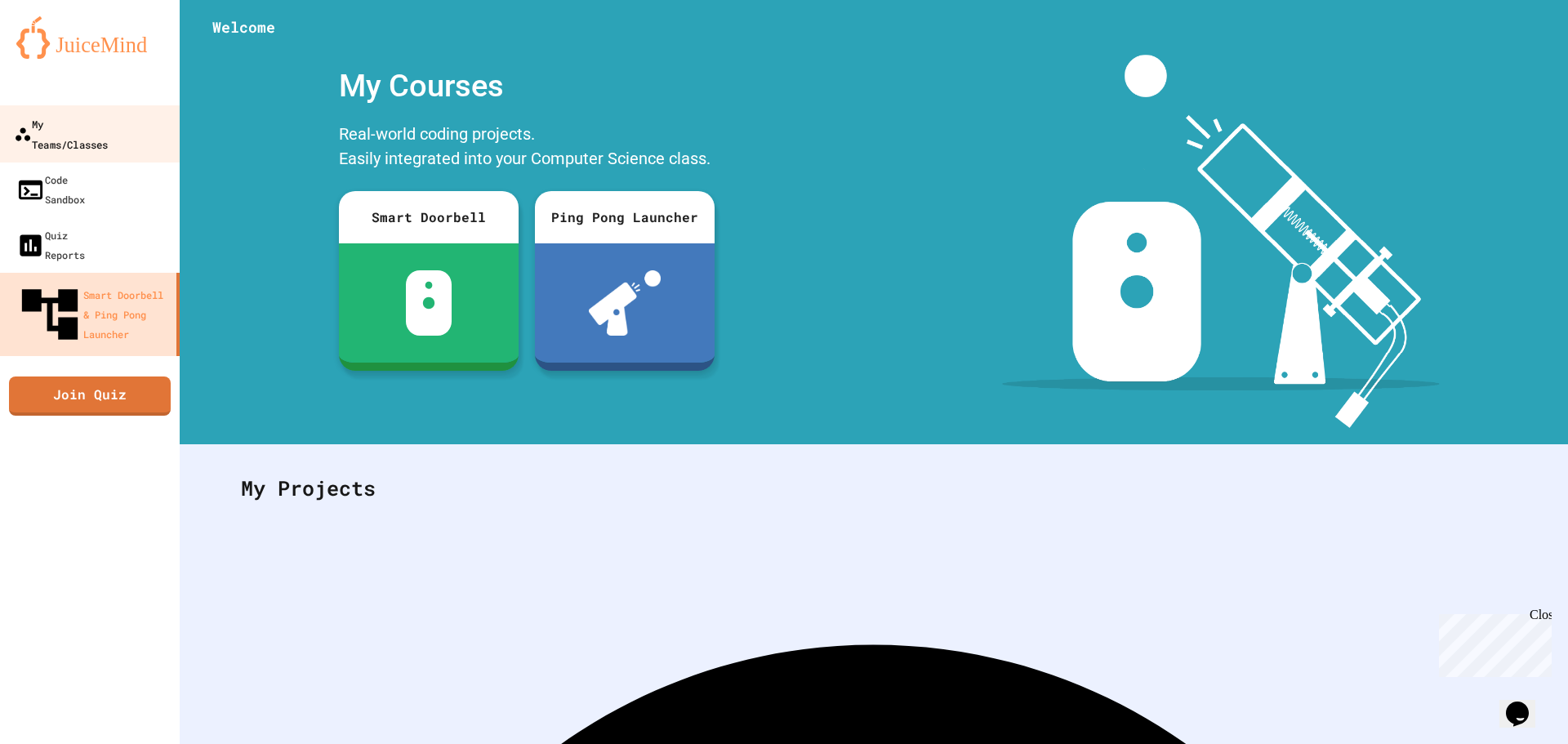
click at [75, 109] on link "My Teams/Classes" at bounding box center [90, 134] width 186 height 58
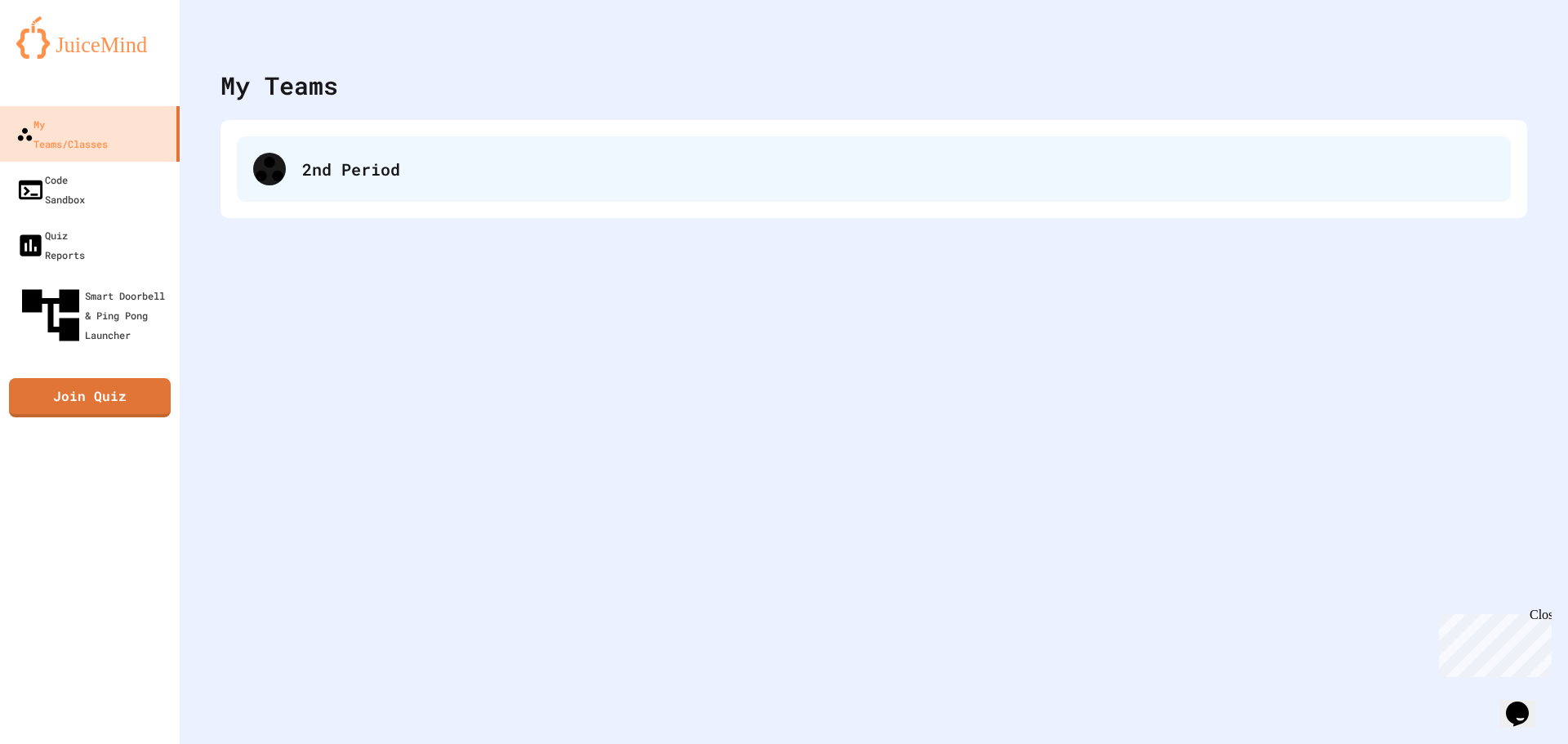
click at [290, 197] on div "2nd Period" at bounding box center [873, 169] width 1274 height 66
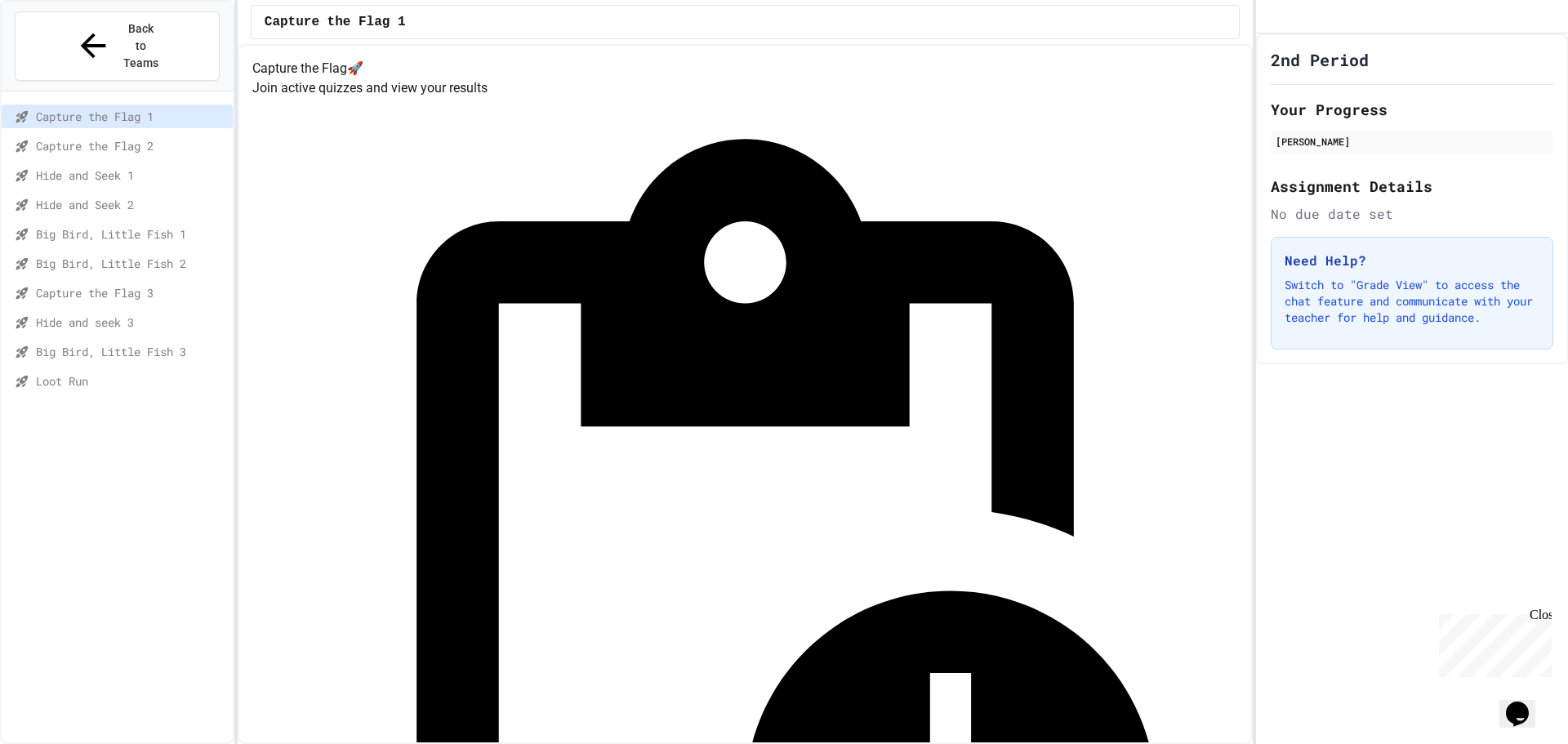
click at [103, 372] on span "Loot Run" at bounding box center [130, 380] width 190 height 17
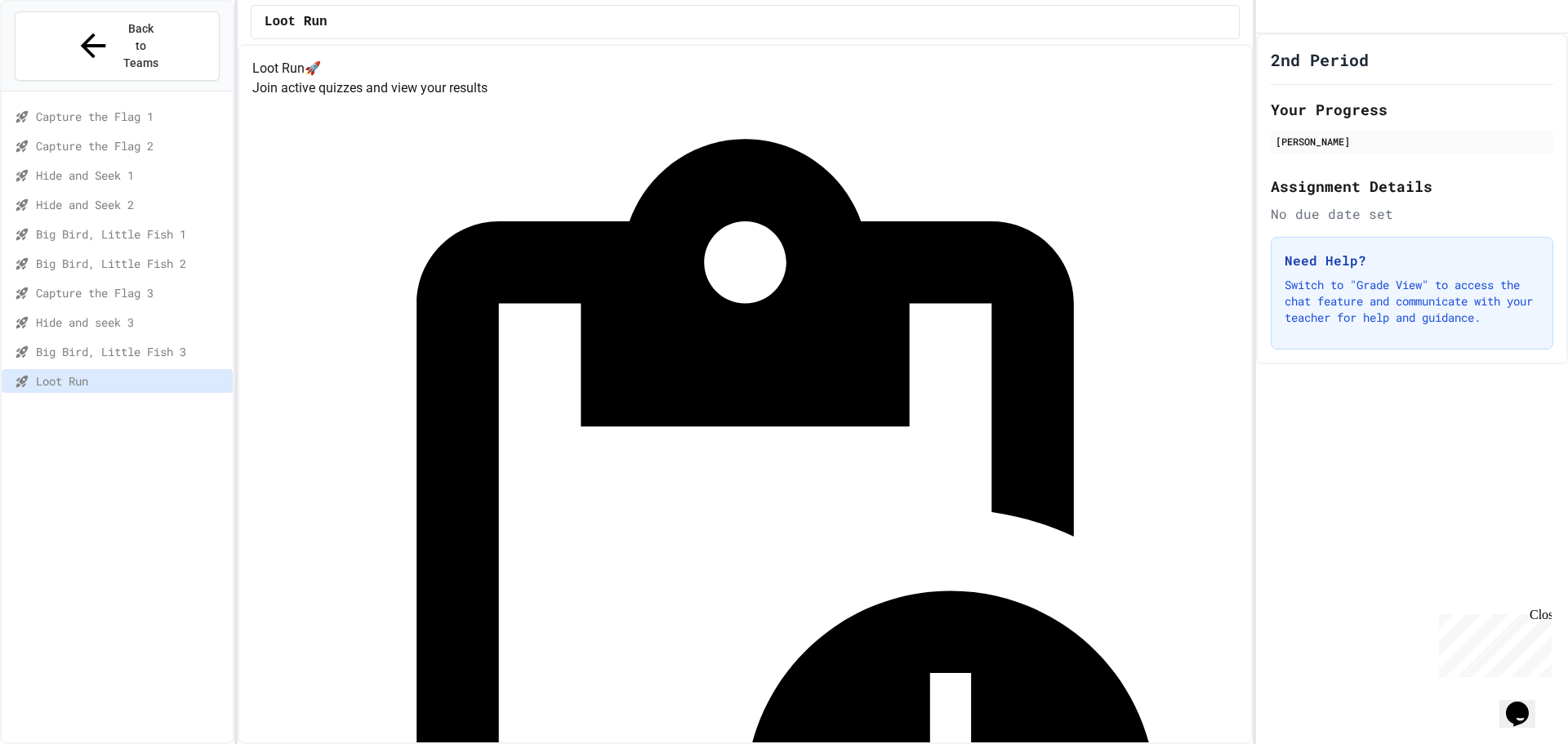
click at [164, 340] on div "Big Bird, Little Fish 3" at bounding box center [117, 355] width 232 height 30
click at [130, 372] on span "Loot Run" at bounding box center [130, 380] width 190 height 17
click at [159, 343] on span "Big Bird, Little Fish 3" at bounding box center [130, 351] width 190 height 17
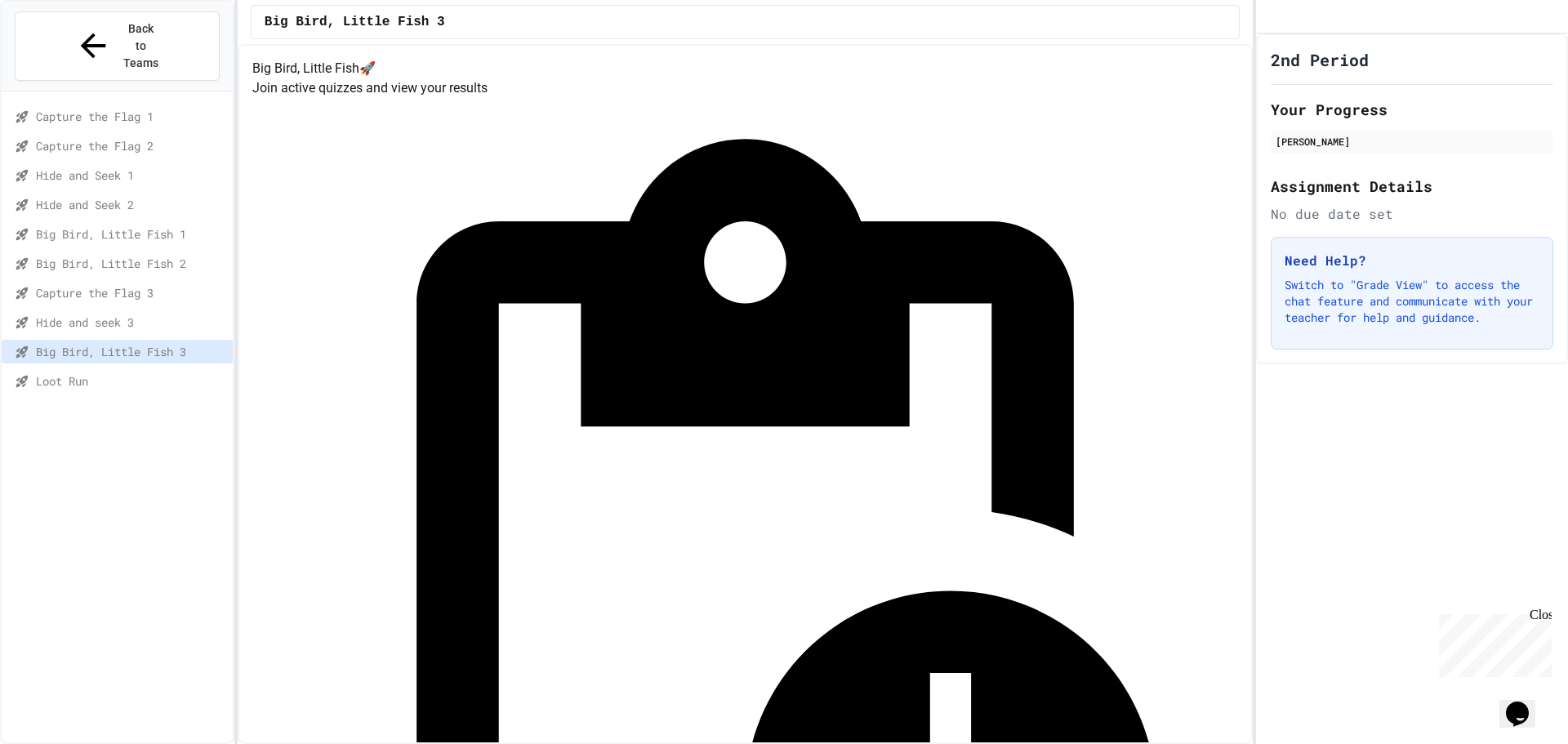
drag, startPoint x: 67, startPoint y: 365, endPoint x: 69, endPoint y: 349, distance: 16.1
click at [68, 361] on div "Capture the Flag 1 Capture the Flag 2 Hide and Seek 1 Hide and Seek 2 Big Bird,…" at bounding box center [117, 251] width 232 height 307
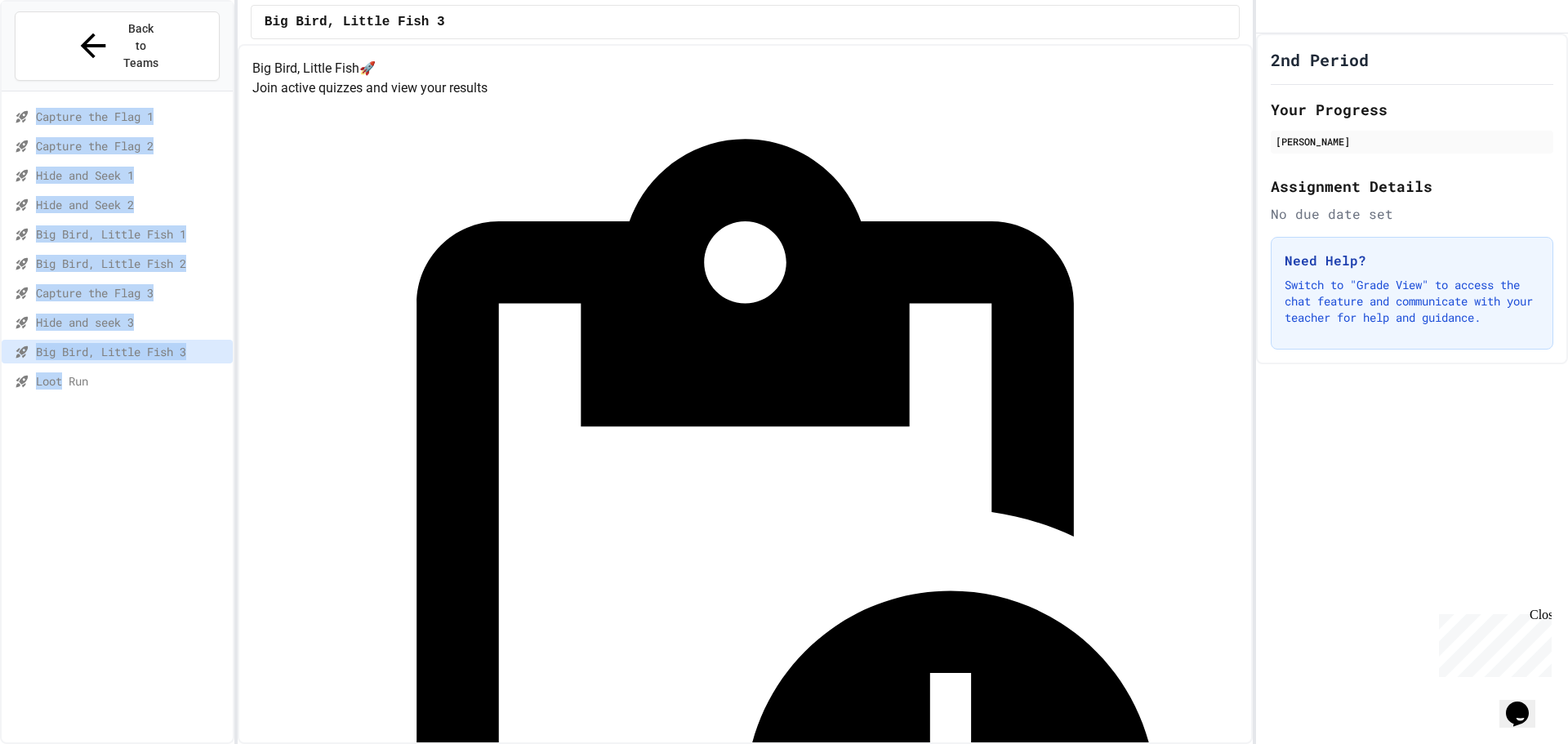
click at [69, 372] on span "Loot Run" at bounding box center [130, 380] width 190 height 17
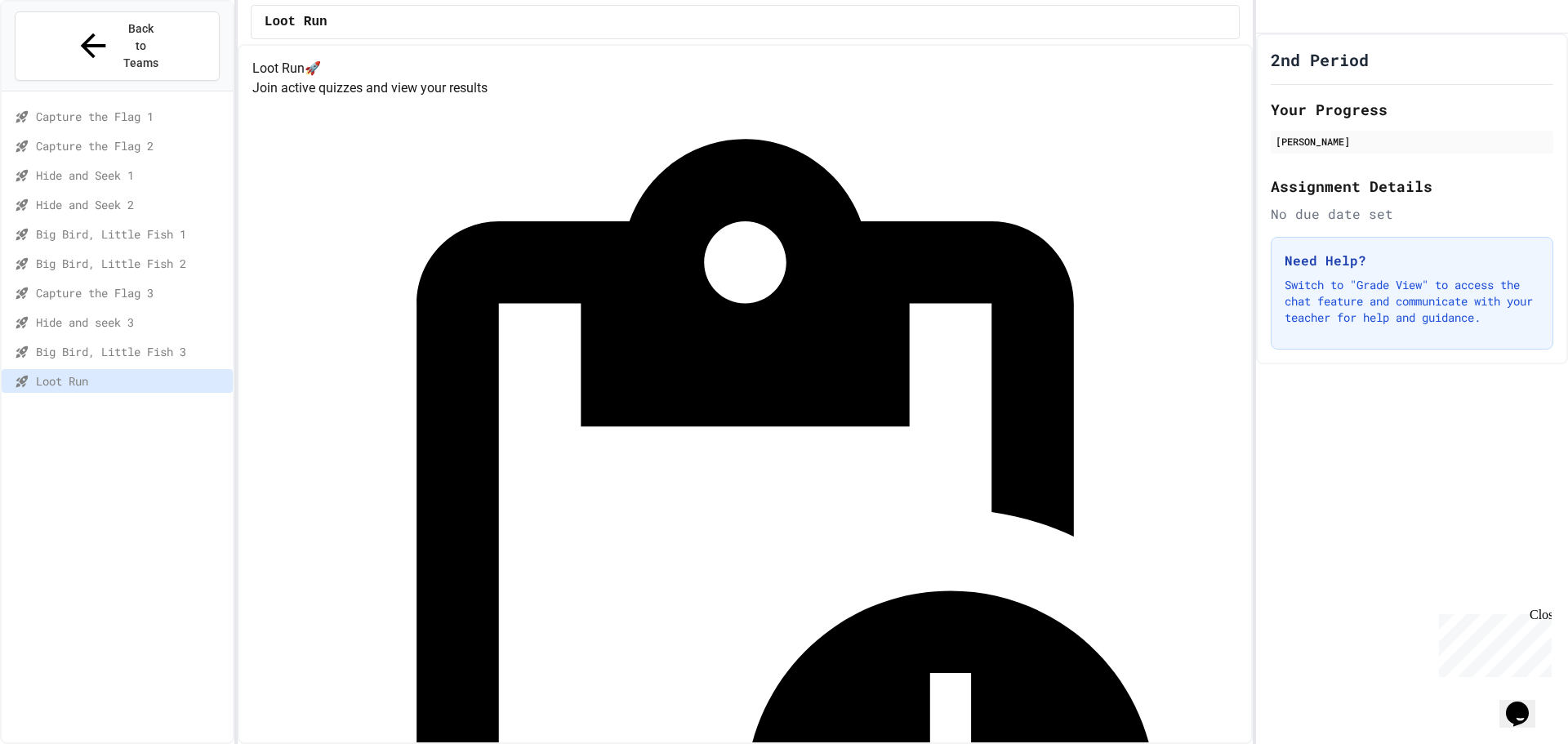
click at [57, 419] on div "Capture the Flag 1 Capture the Flag 2 Hide and Seek 1 Hide and Seek 2 Big Bird,…" at bounding box center [117, 434] width 232 height 671
